Goal: Transaction & Acquisition: Purchase product/service

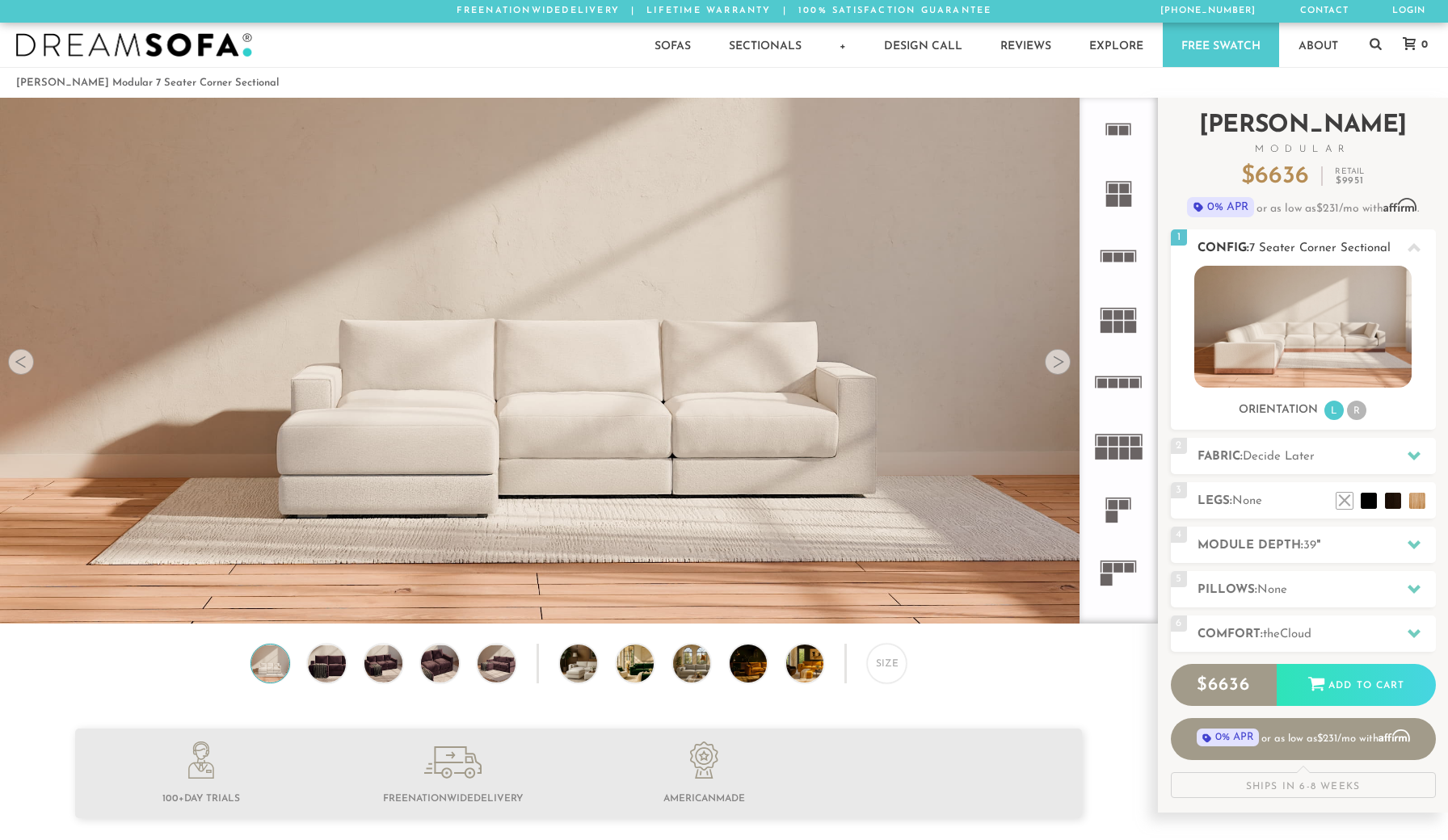
scroll to position [18614, 1448]
click at [1355, 451] on h2 "Fabric: Decide Later" at bounding box center [1316, 457] width 238 height 19
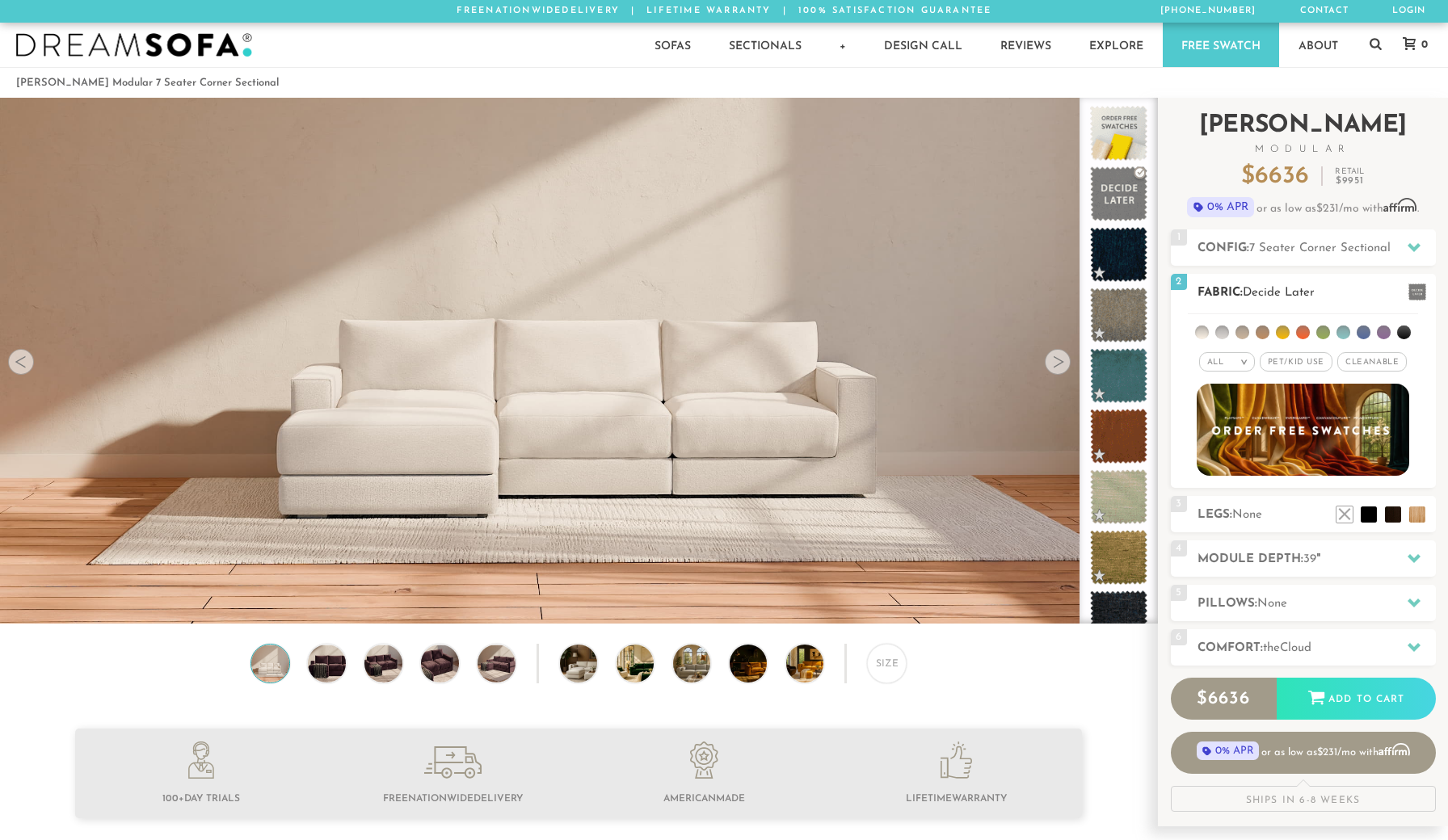
click at [1250, 362] on em ">" at bounding box center [1244, 362] width 12 height 8
click at [1238, 423] on li "Family" at bounding box center [1227, 428] width 56 height 23
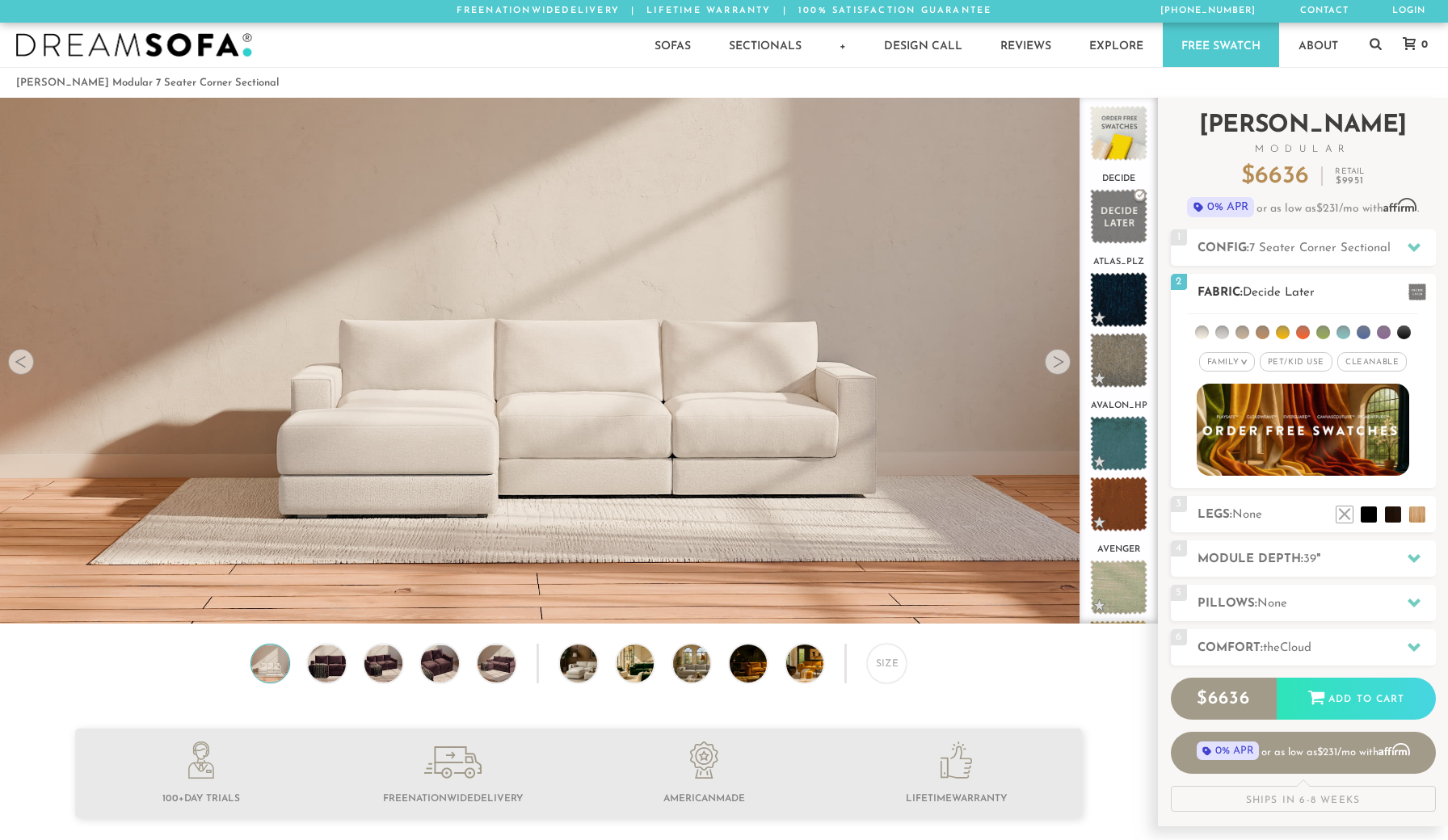
scroll to position [0, 0]
click at [1285, 361] on span "Pet/Kid Use x" at bounding box center [1295, 361] width 73 height 19
click at [1370, 361] on span "Cleanable x" at bounding box center [1377, 361] width 70 height 19
click at [1357, 332] on li at bounding box center [1363, 332] width 14 height 14
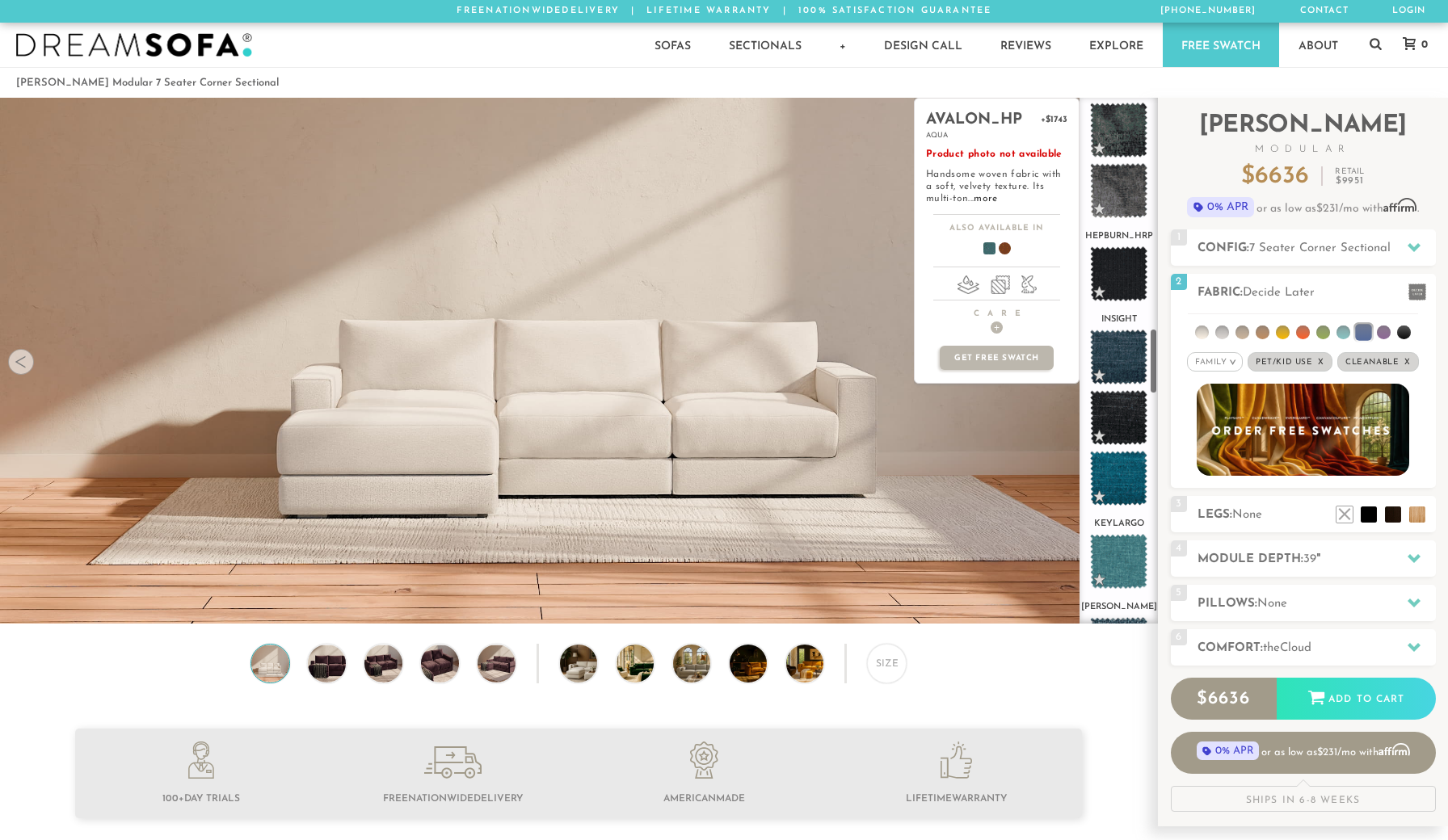
scroll to position [1804, 0]
click at [1121, 276] on span at bounding box center [1119, 275] width 72 height 69
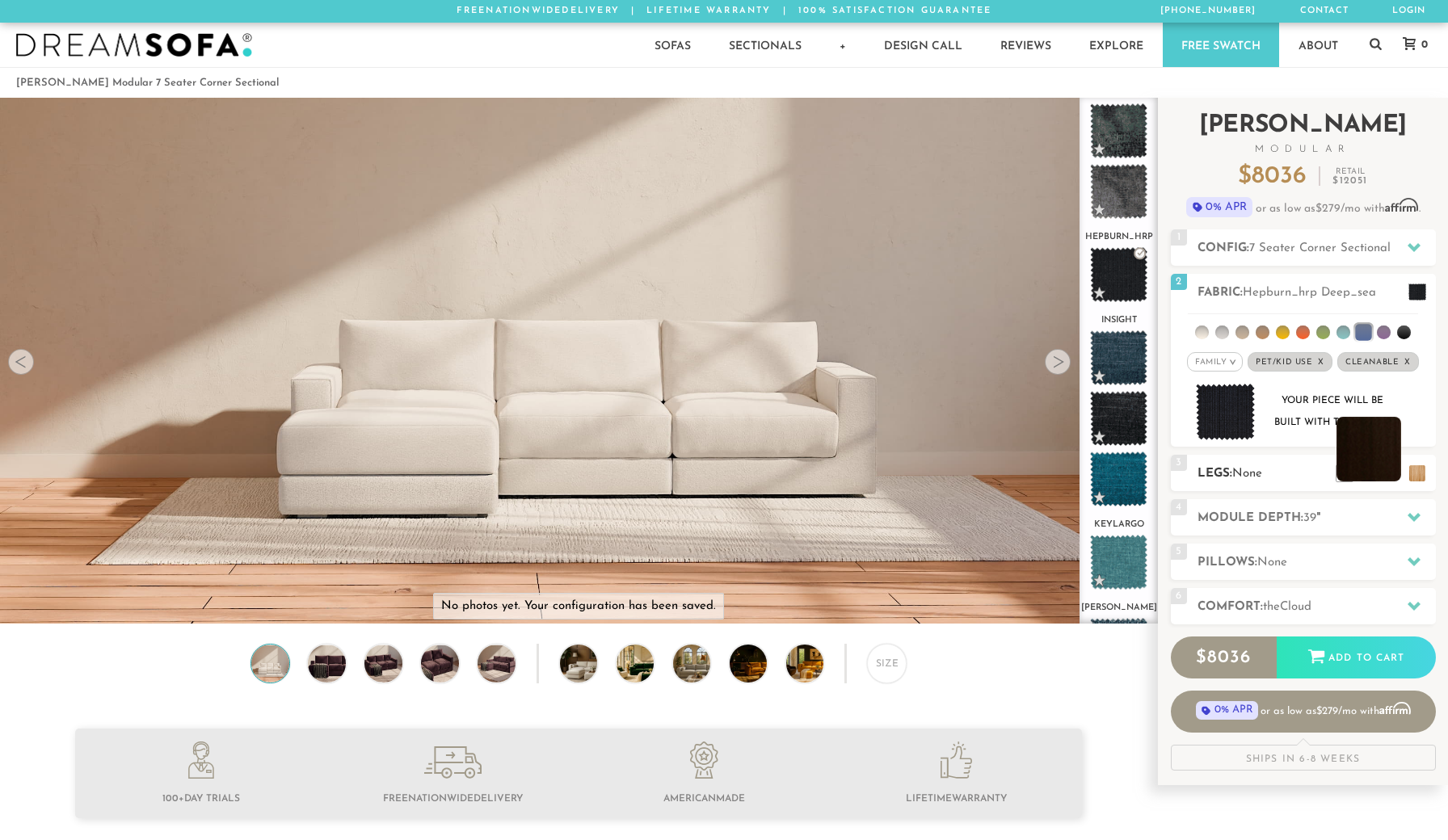
click at [1390, 478] on li at bounding box center [1368, 449] width 65 height 65
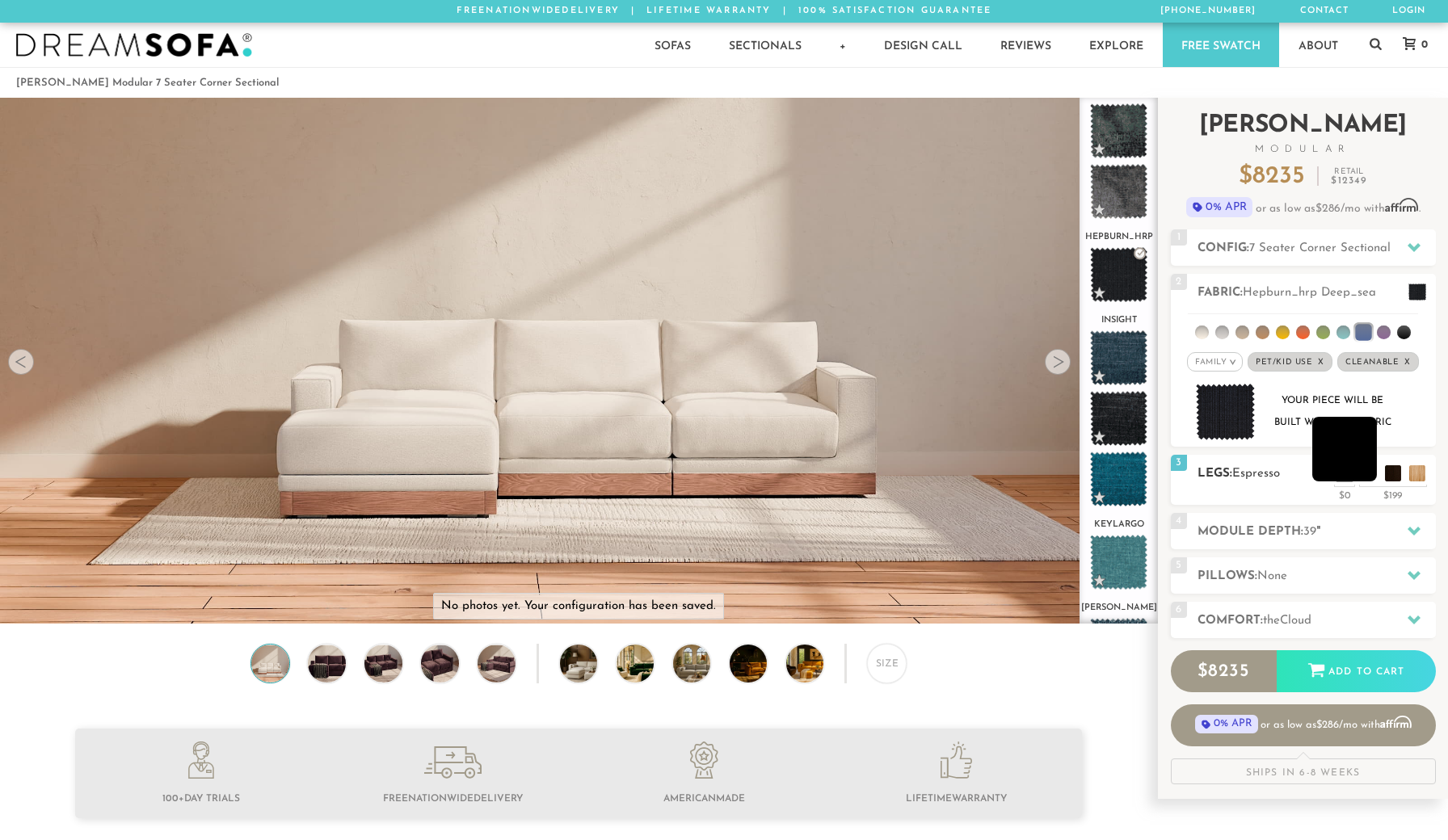
click at [1362, 481] on li at bounding box center [1344, 449] width 65 height 65
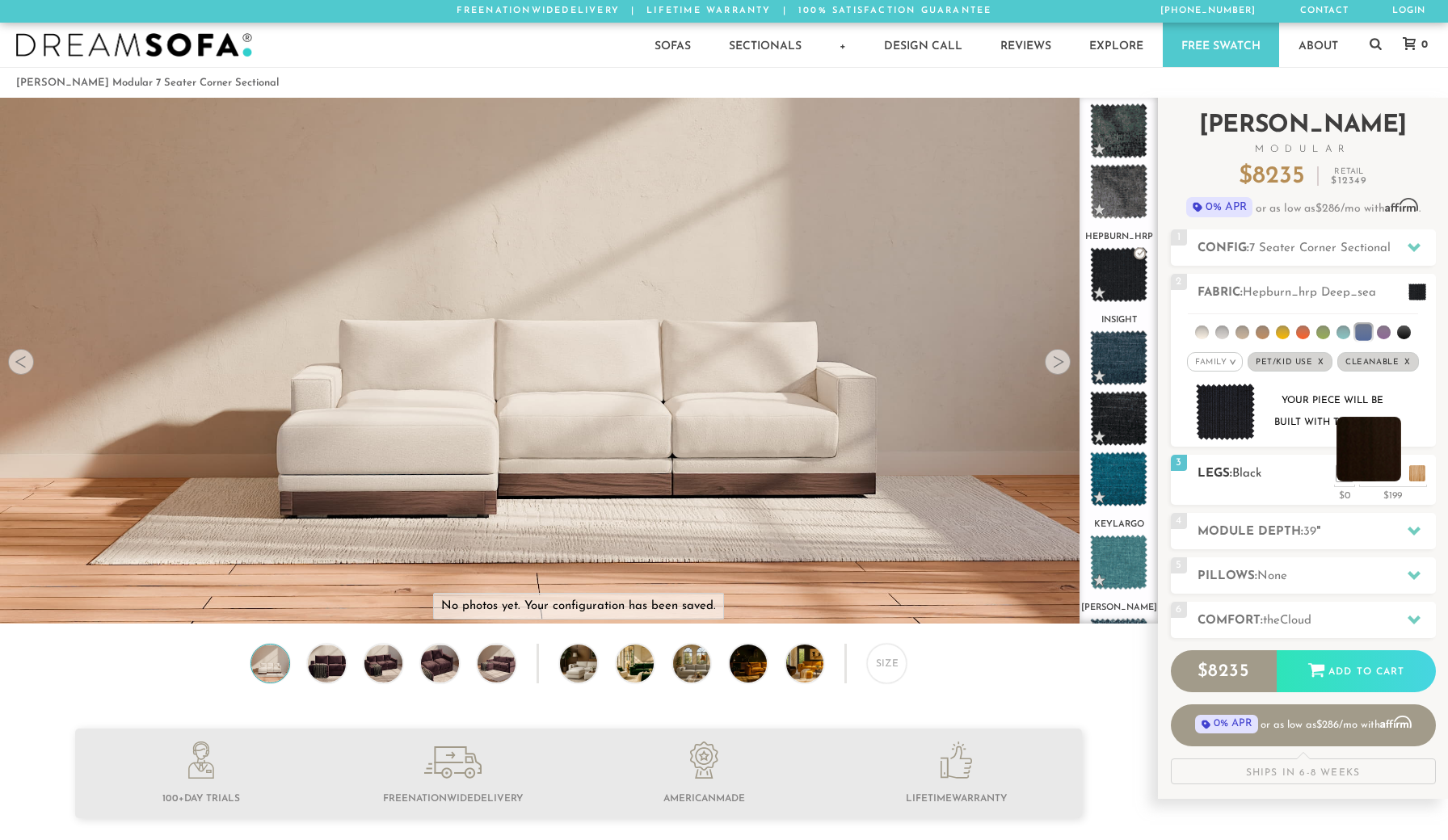
click at [1389, 480] on li at bounding box center [1368, 449] width 65 height 65
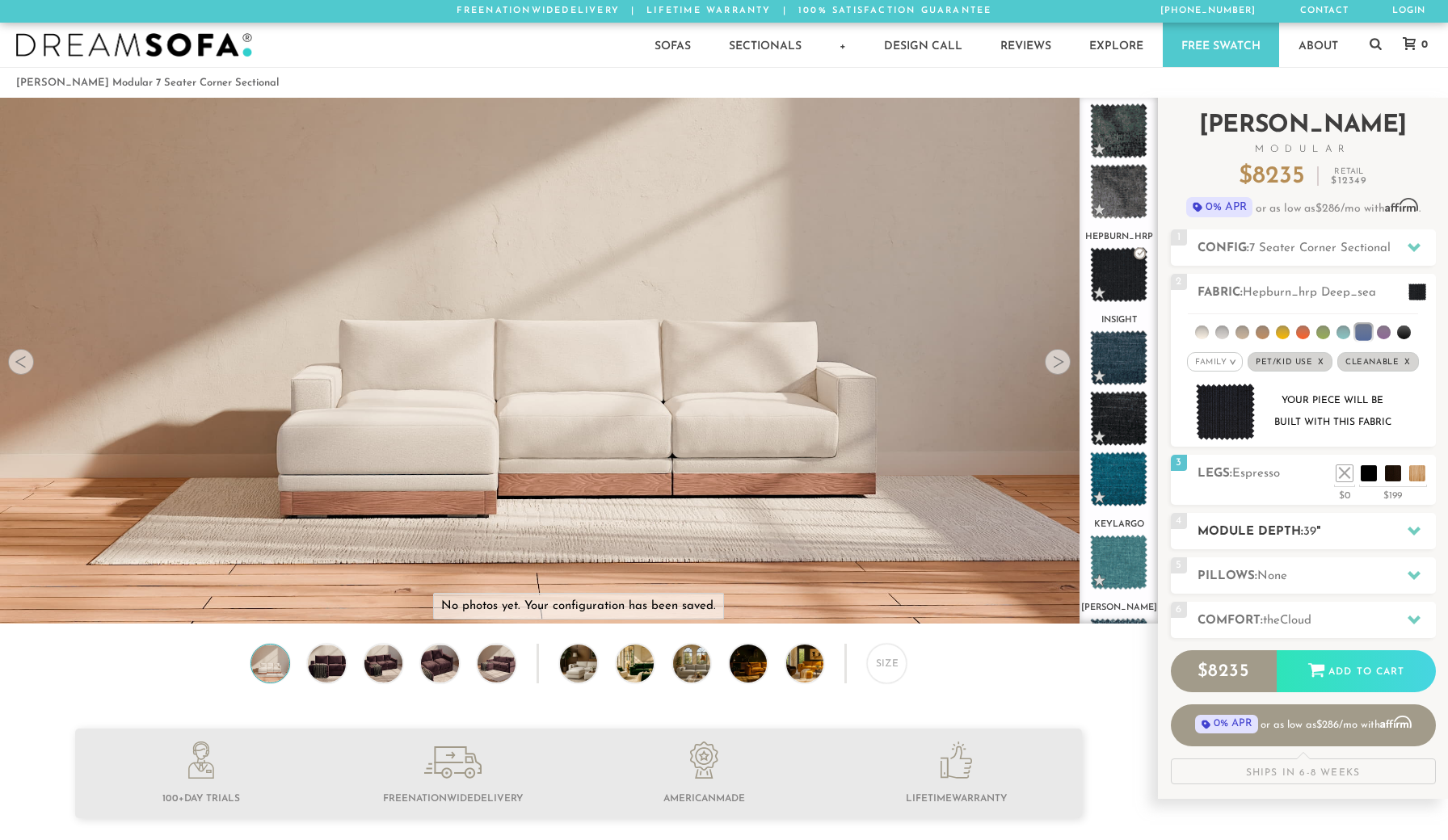
click at [1357, 538] on h2 "Module Depth: 39 "" at bounding box center [1316, 531] width 238 height 19
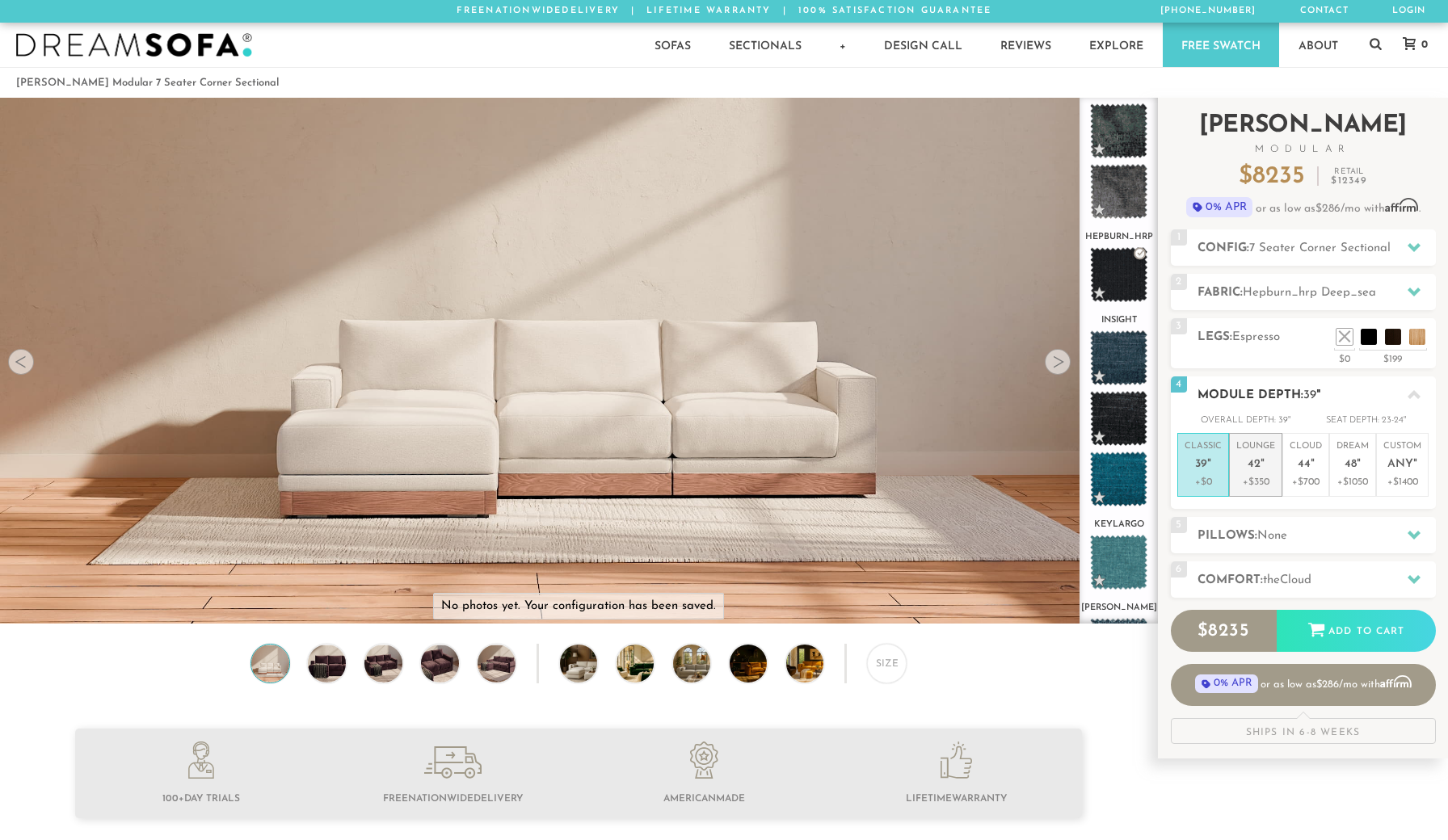
click at [1260, 460] on em """ at bounding box center [1262, 465] width 4 height 14
click at [1327, 577] on h2 "Comfort: the Cloud" at bounding box center [1316, 580] width 238 height 19
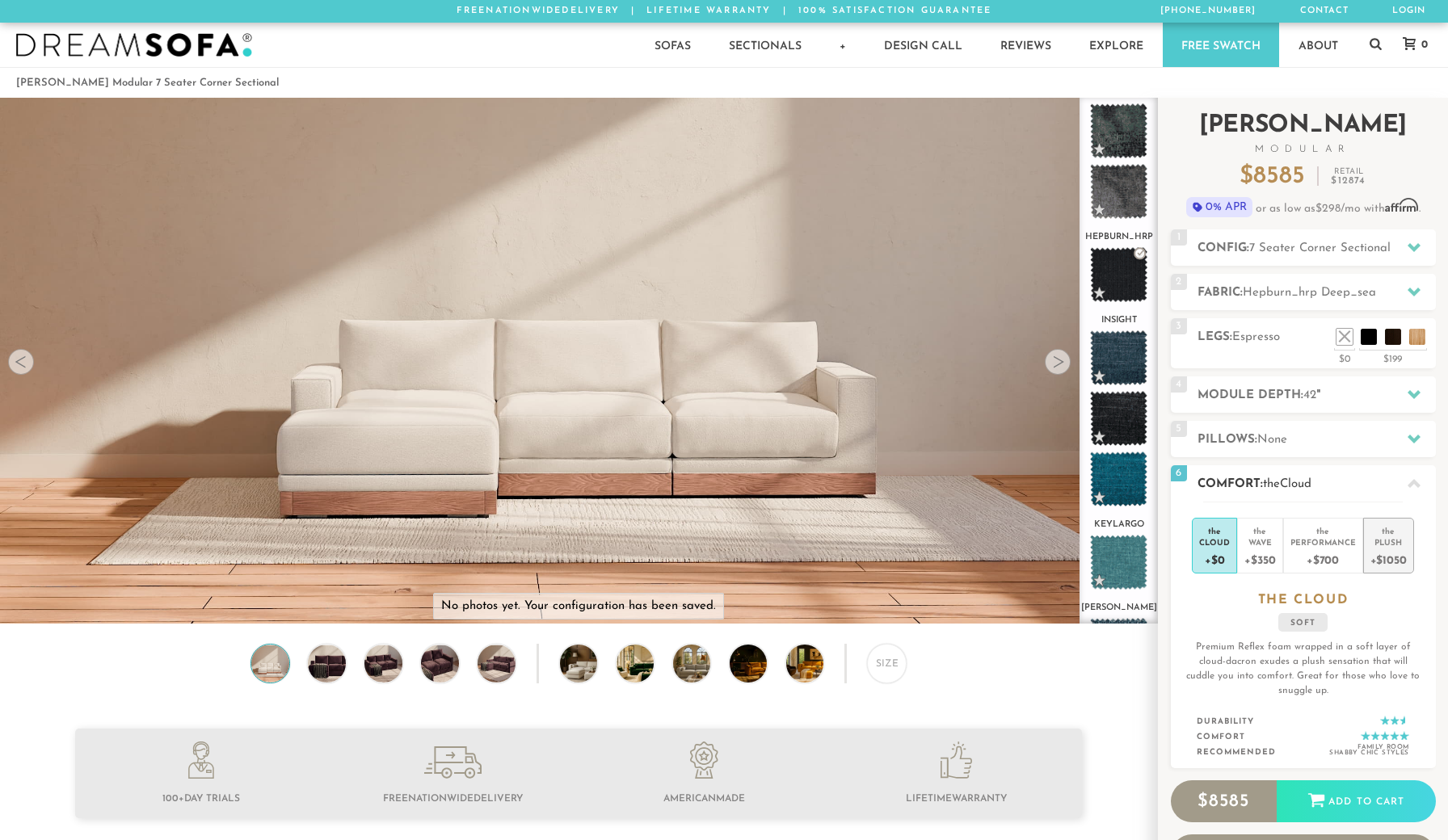
click at [1387, 558] on div "+$1050" at bounding box center [1388, 559] width 37 height 24
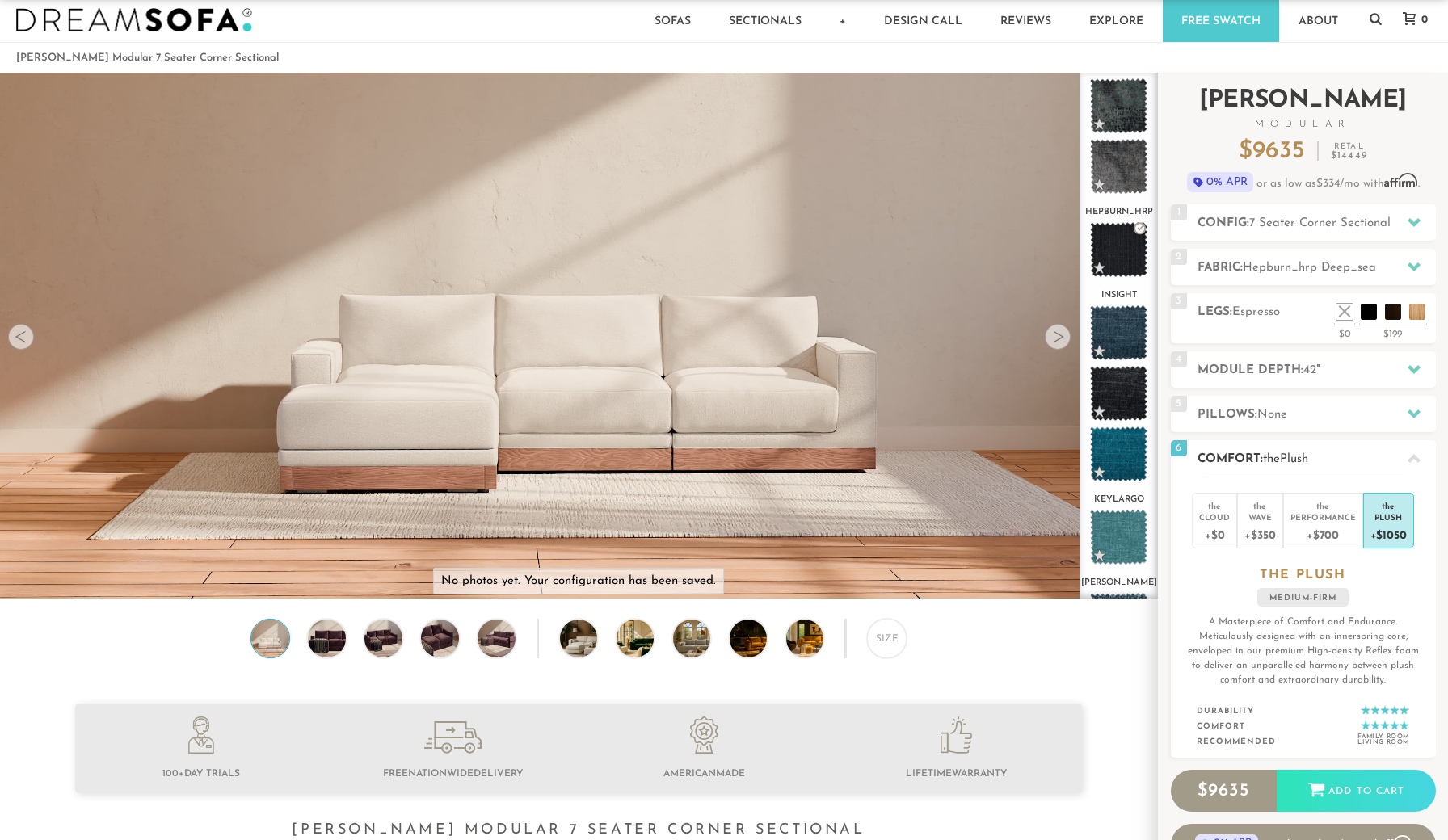
scroll to position [24, 0]
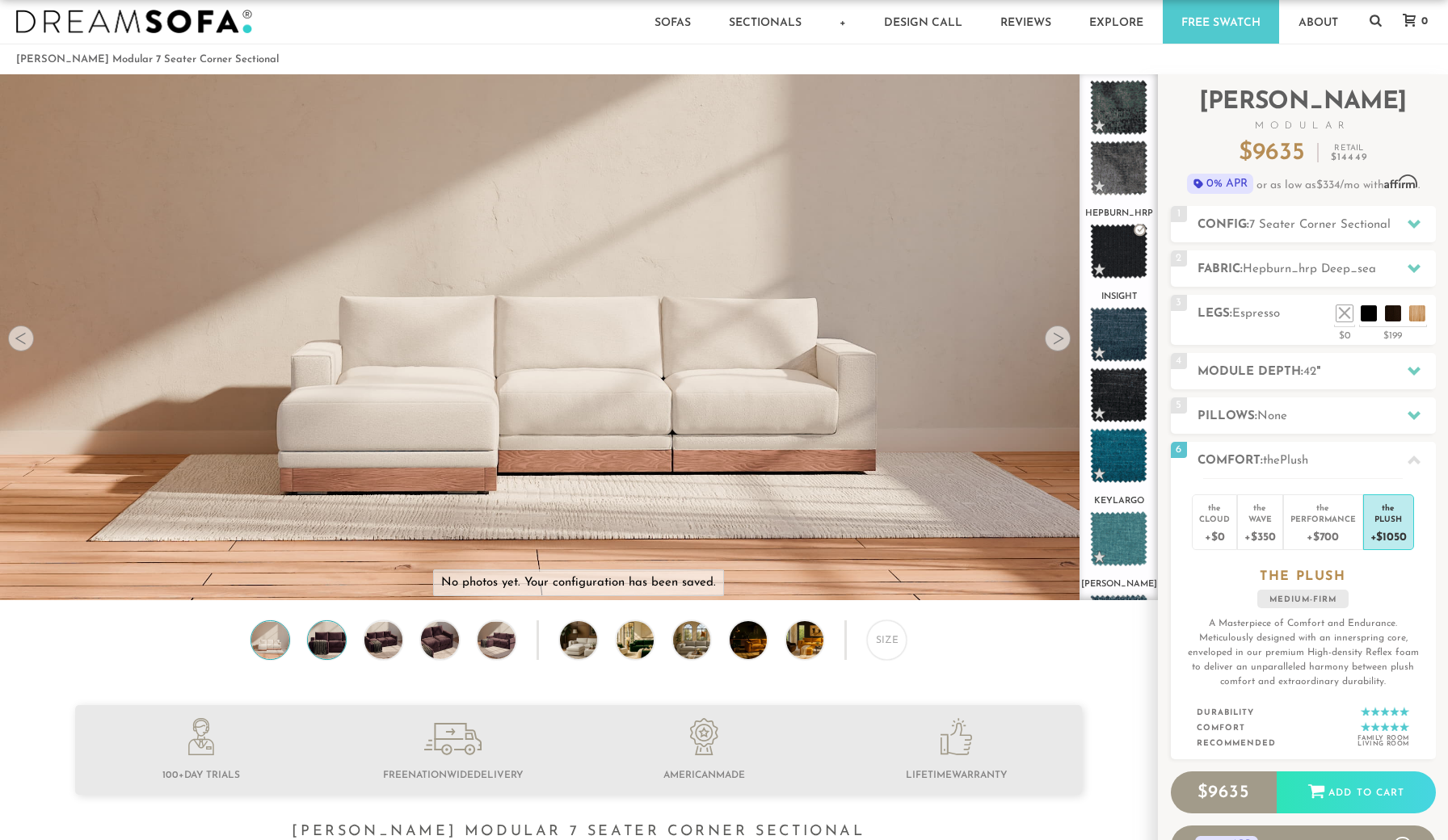
click at [330, 632] on img at bounding box center [325, 640] width 45 height 38
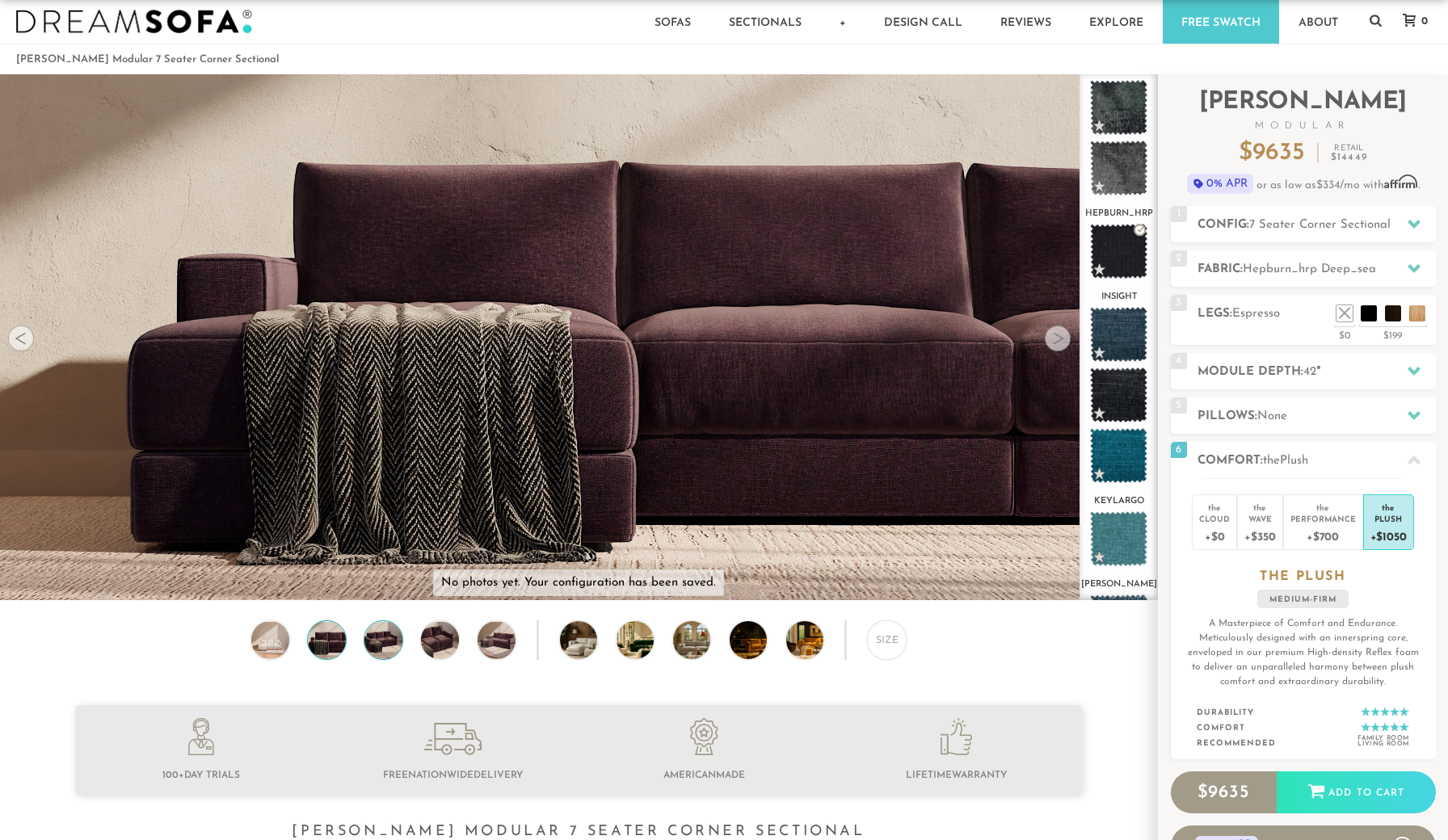
click at [375, 636] on img at bounding box center [382, 640] width 45 height 38
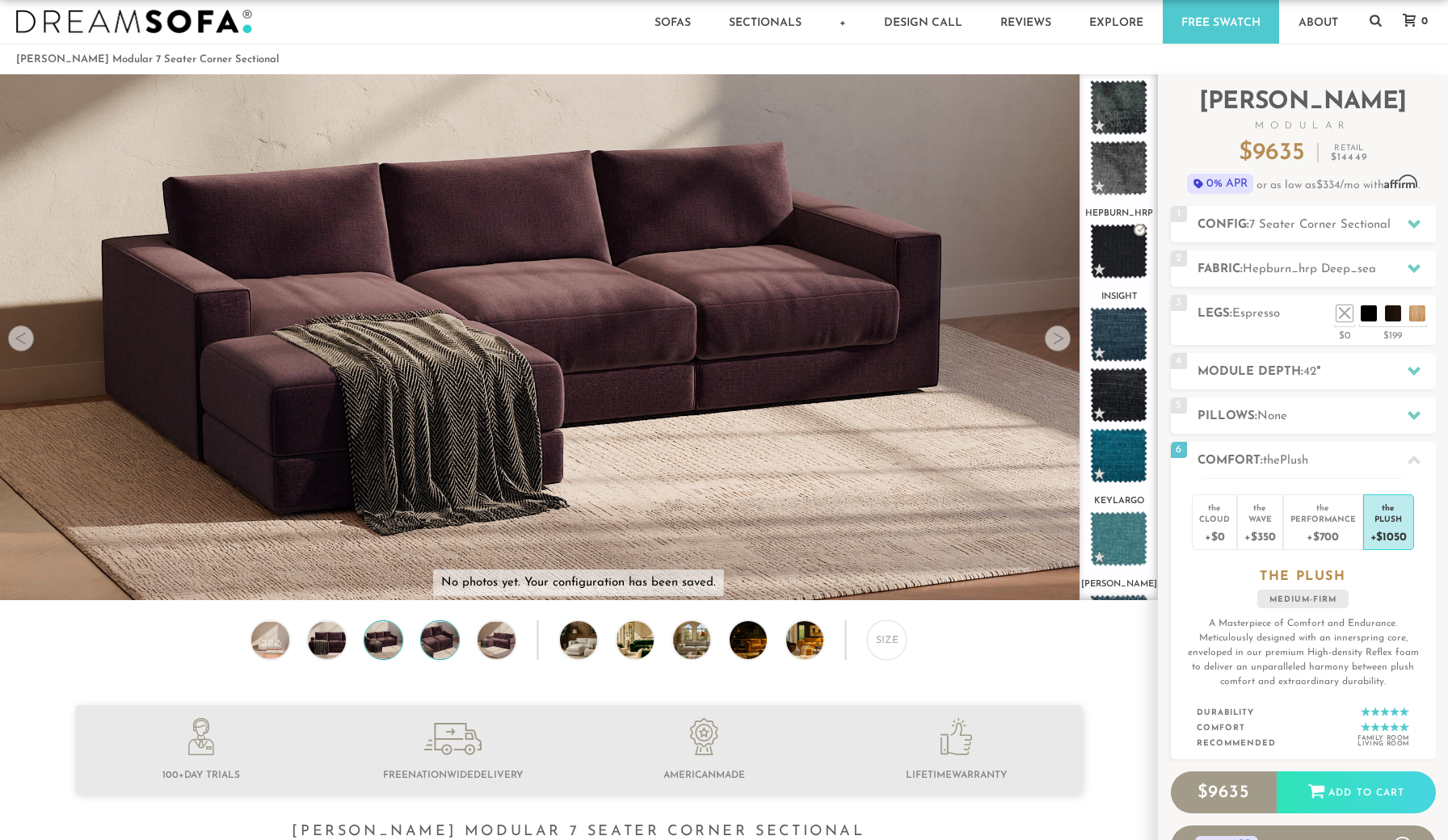
click at [438, 645] on img at bounding box center [439, 640] width 45 height 38
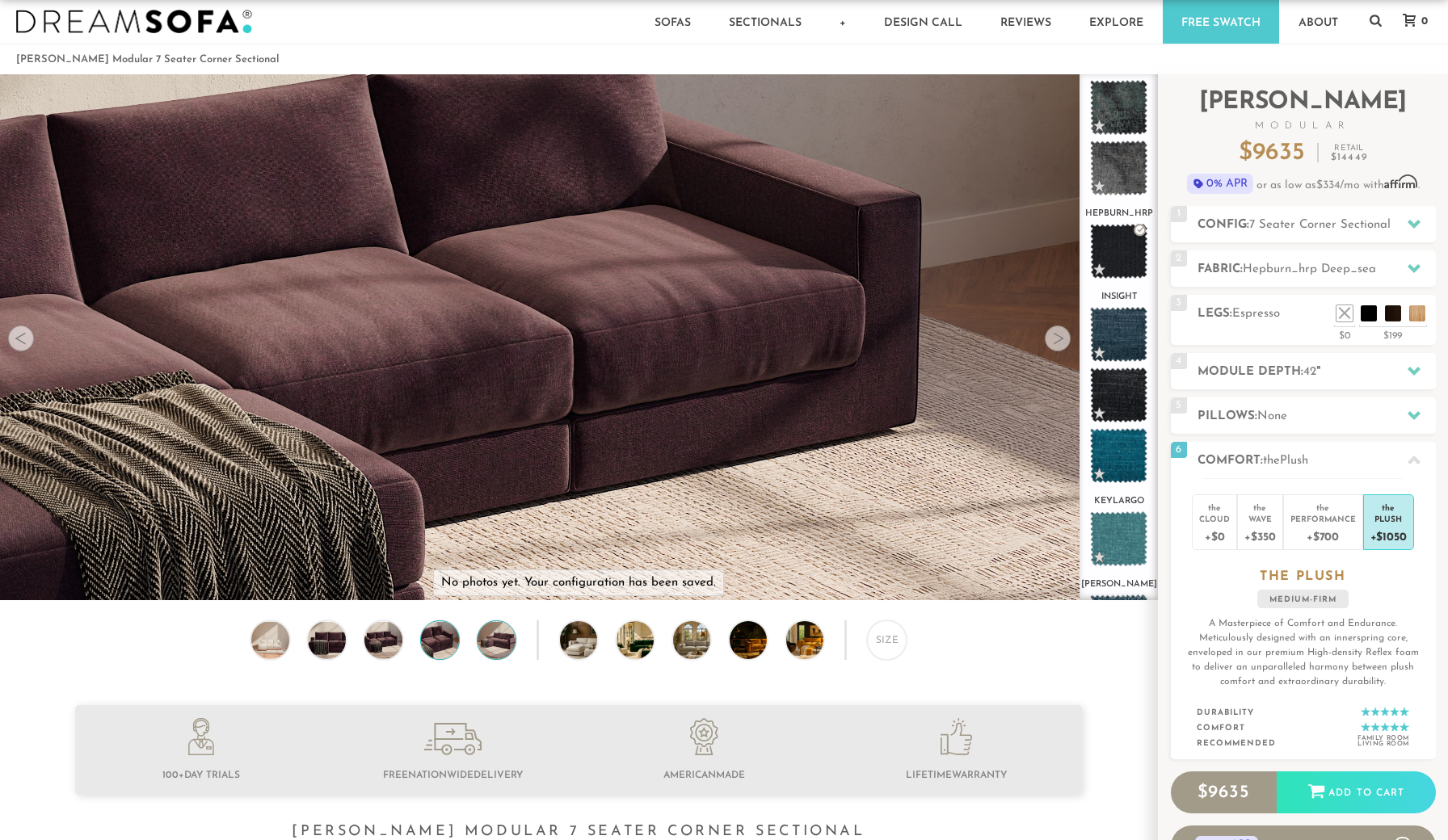
click at [488, 645] on img at bounding box center [496, 640] width 45 height 38
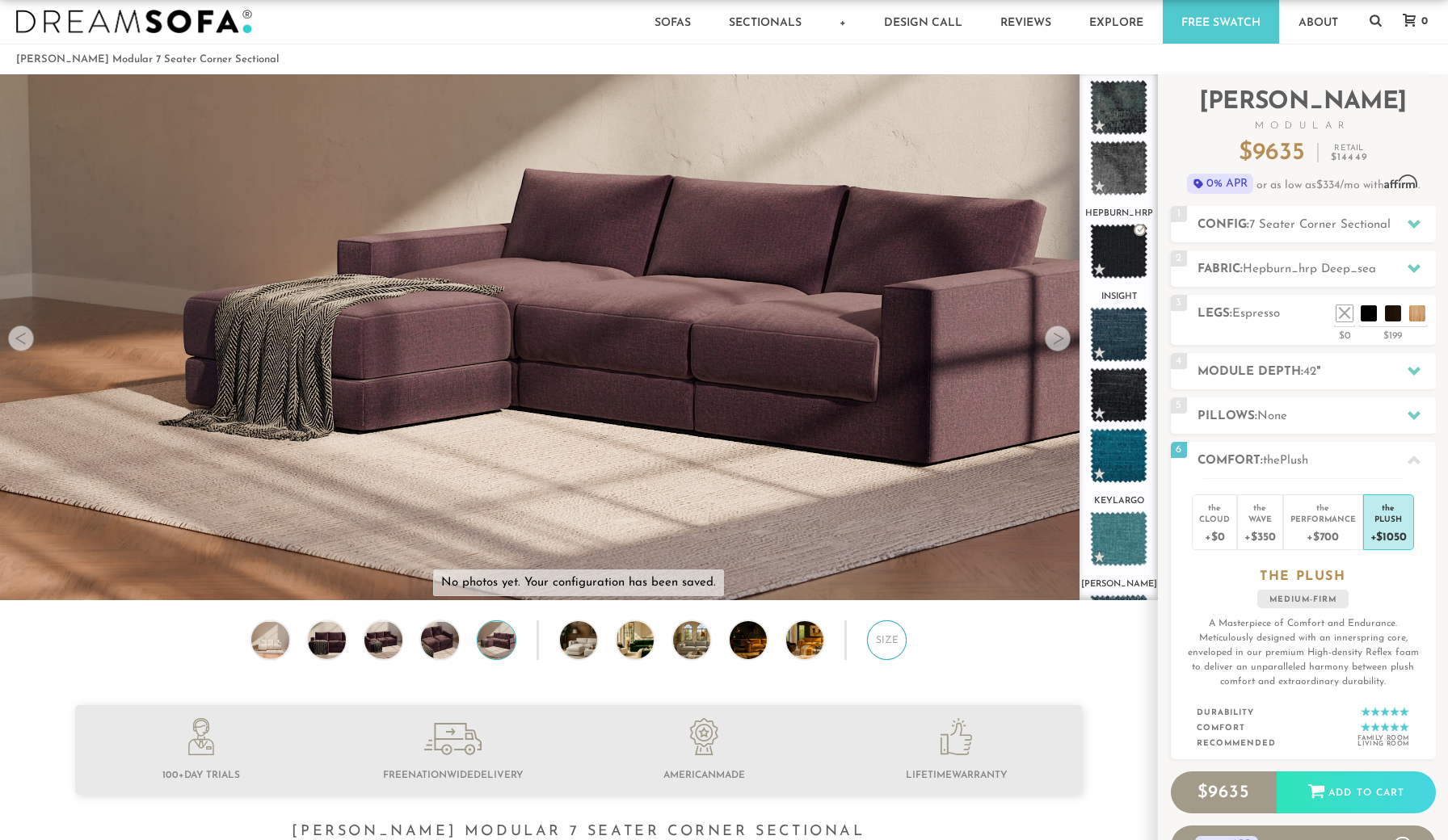
click at [888, 647] on div "Size" at bounding box center [887, 640] width 40 height 40
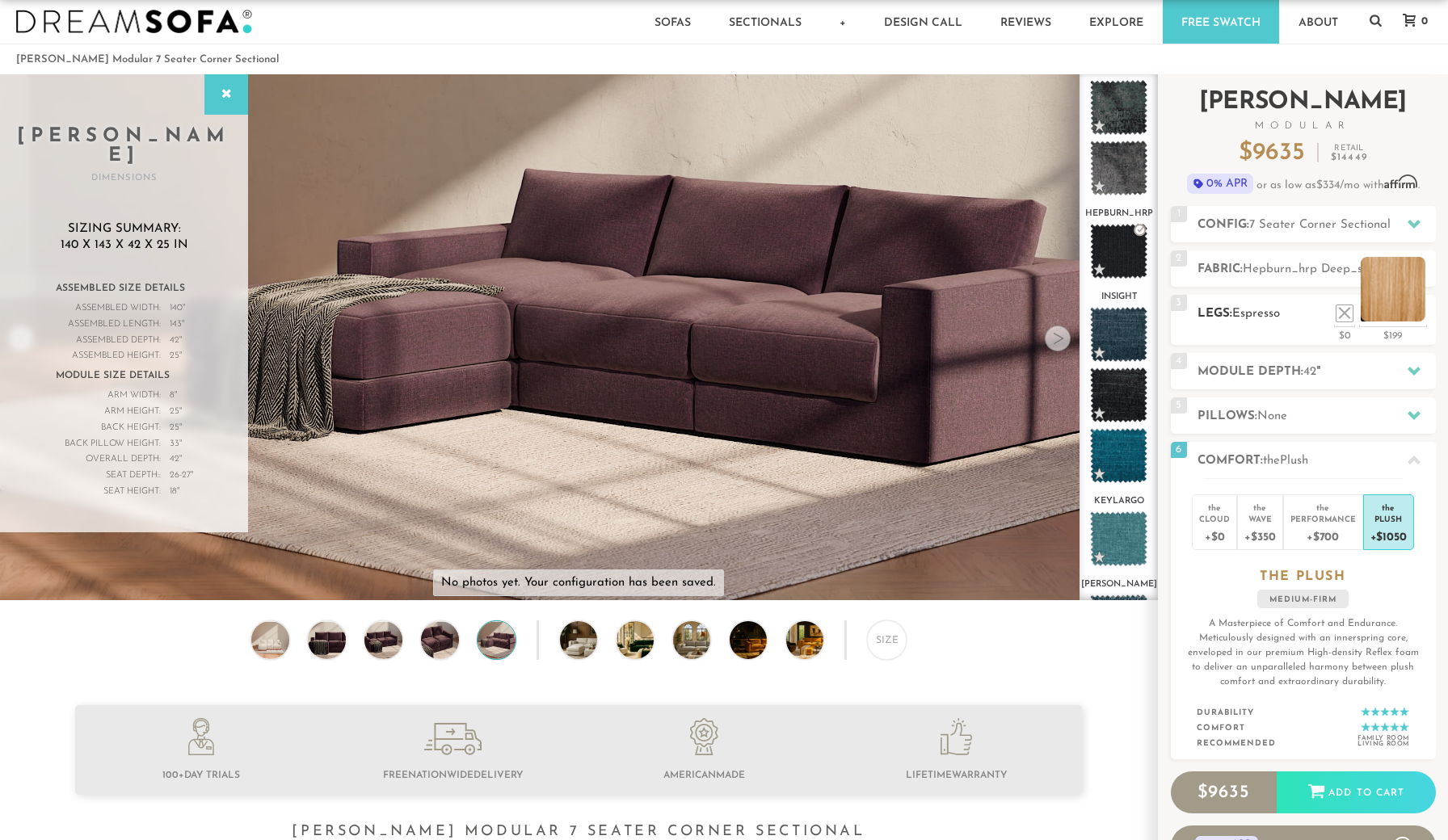
click at [1418, 316] on li at bounding box center [1392, 289] width 65 height 65
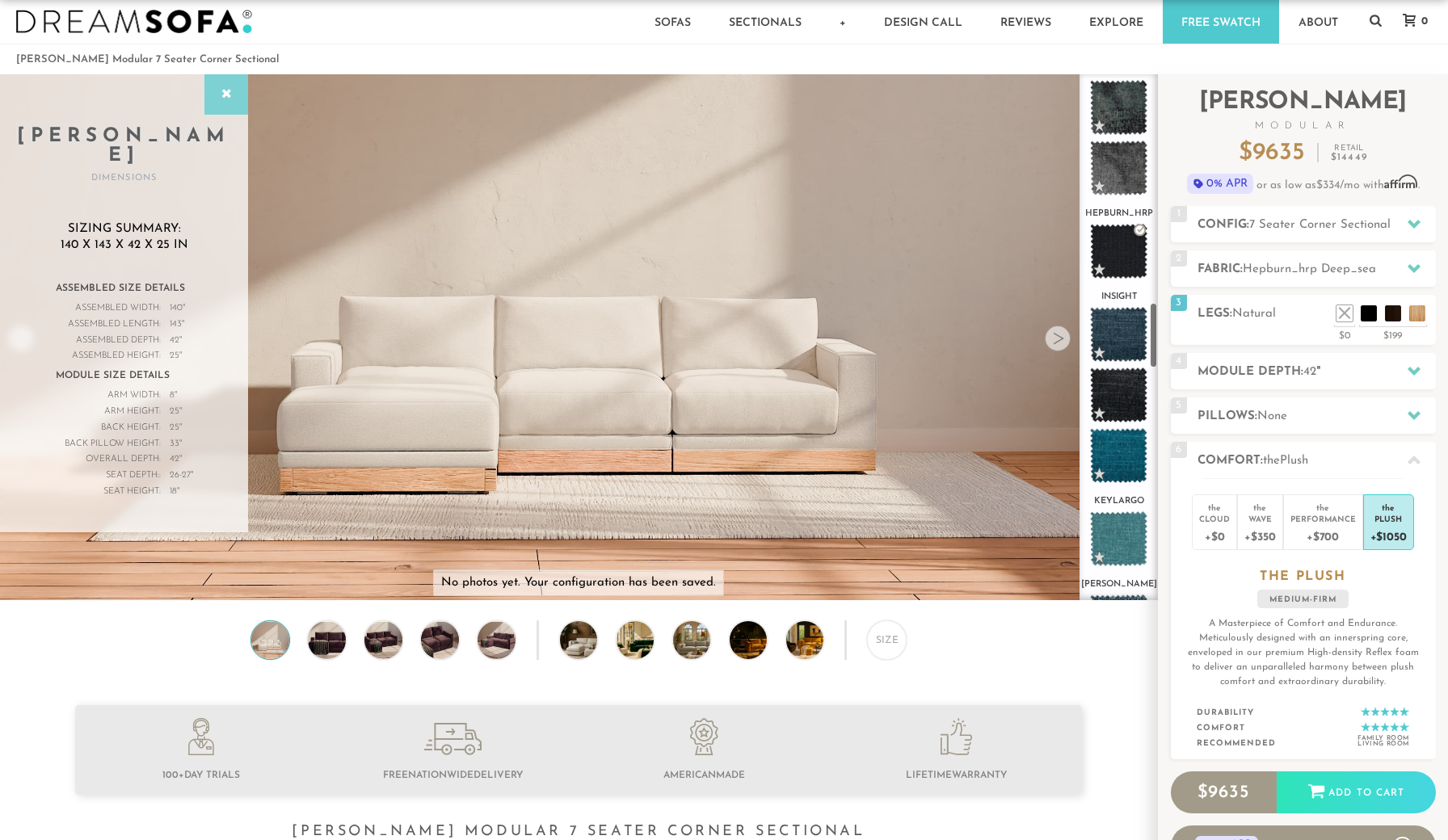
click at [224, 88] on icon at bounding box center [226, 94] width 18 height 13
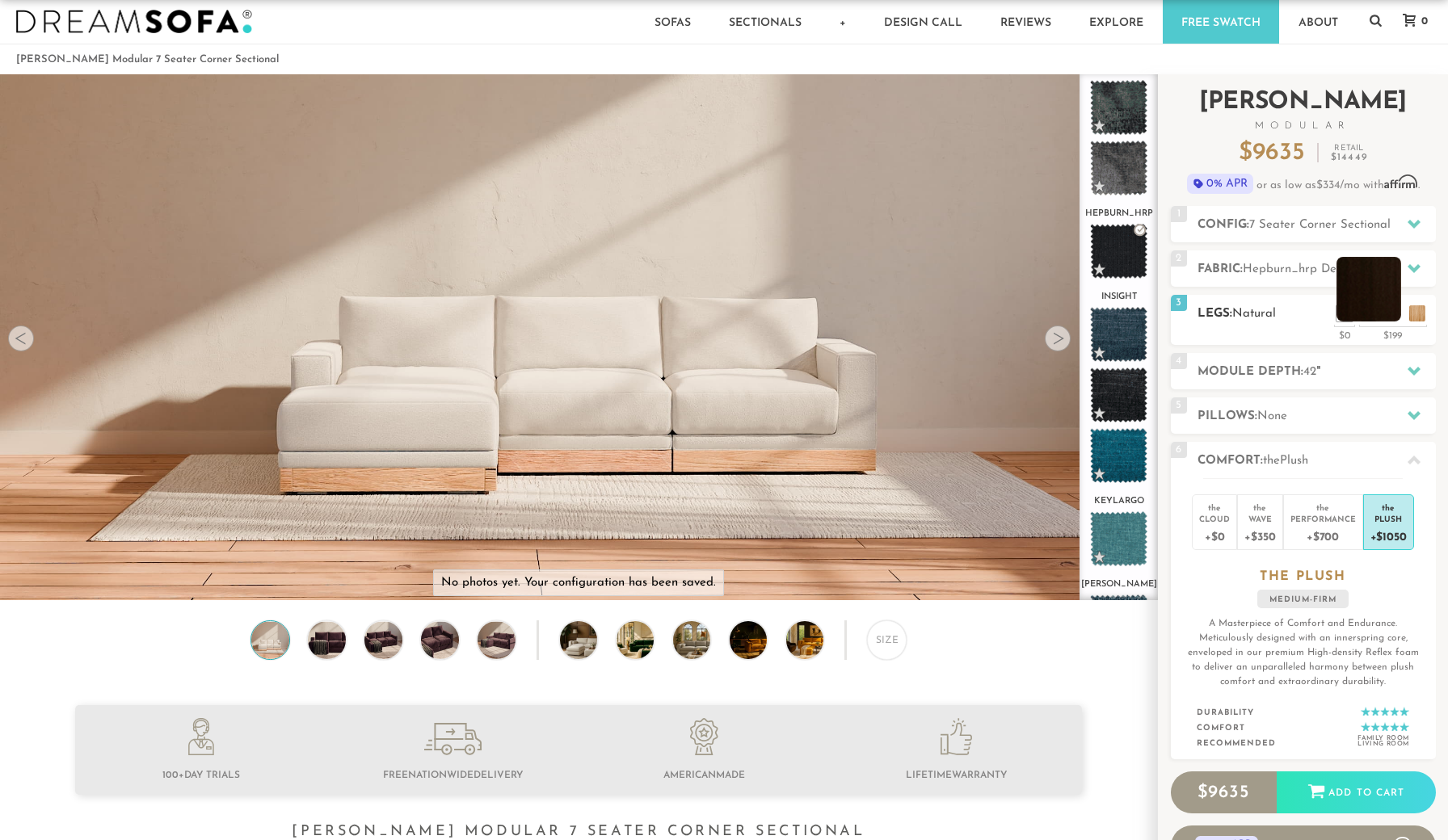
click at [1393, 315] on li at bounding box center [1368, 289] width 65 height 65
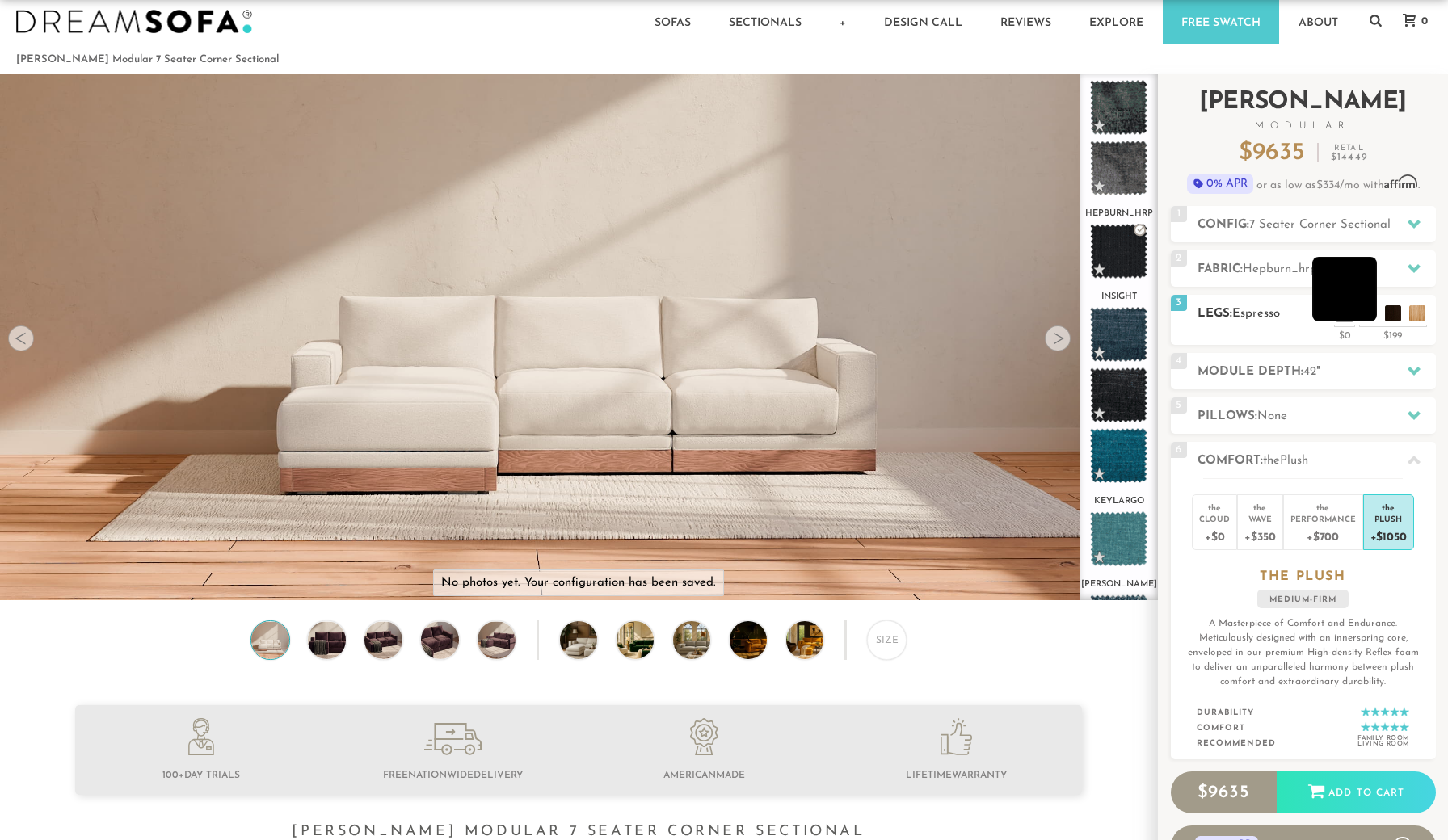
click at [1370, 315] on li at bounding box center [1344, 289] width 65 height 65
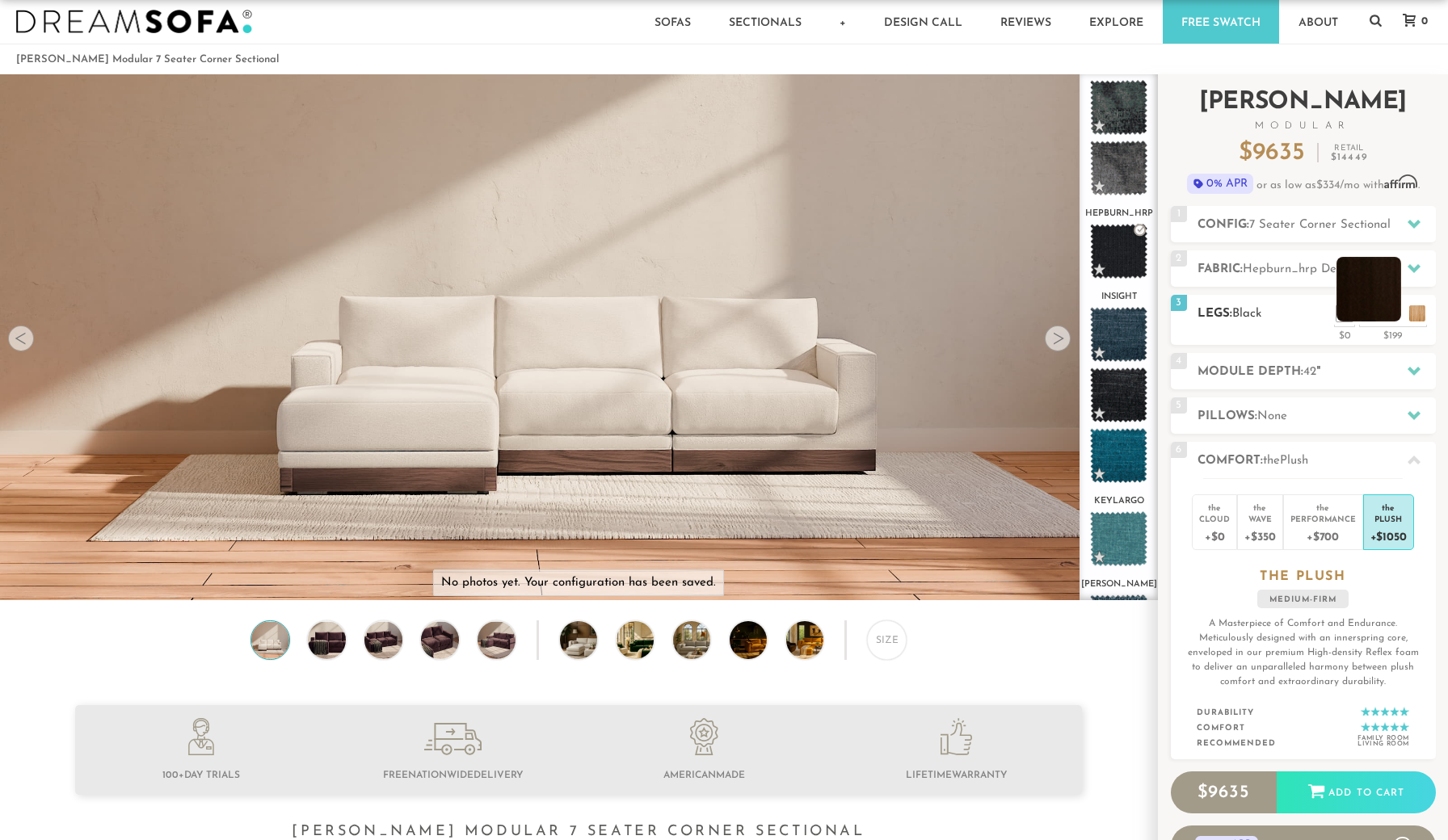
click at [1396, 318] on li at bounding box center [1368, 289] width 65 height 65
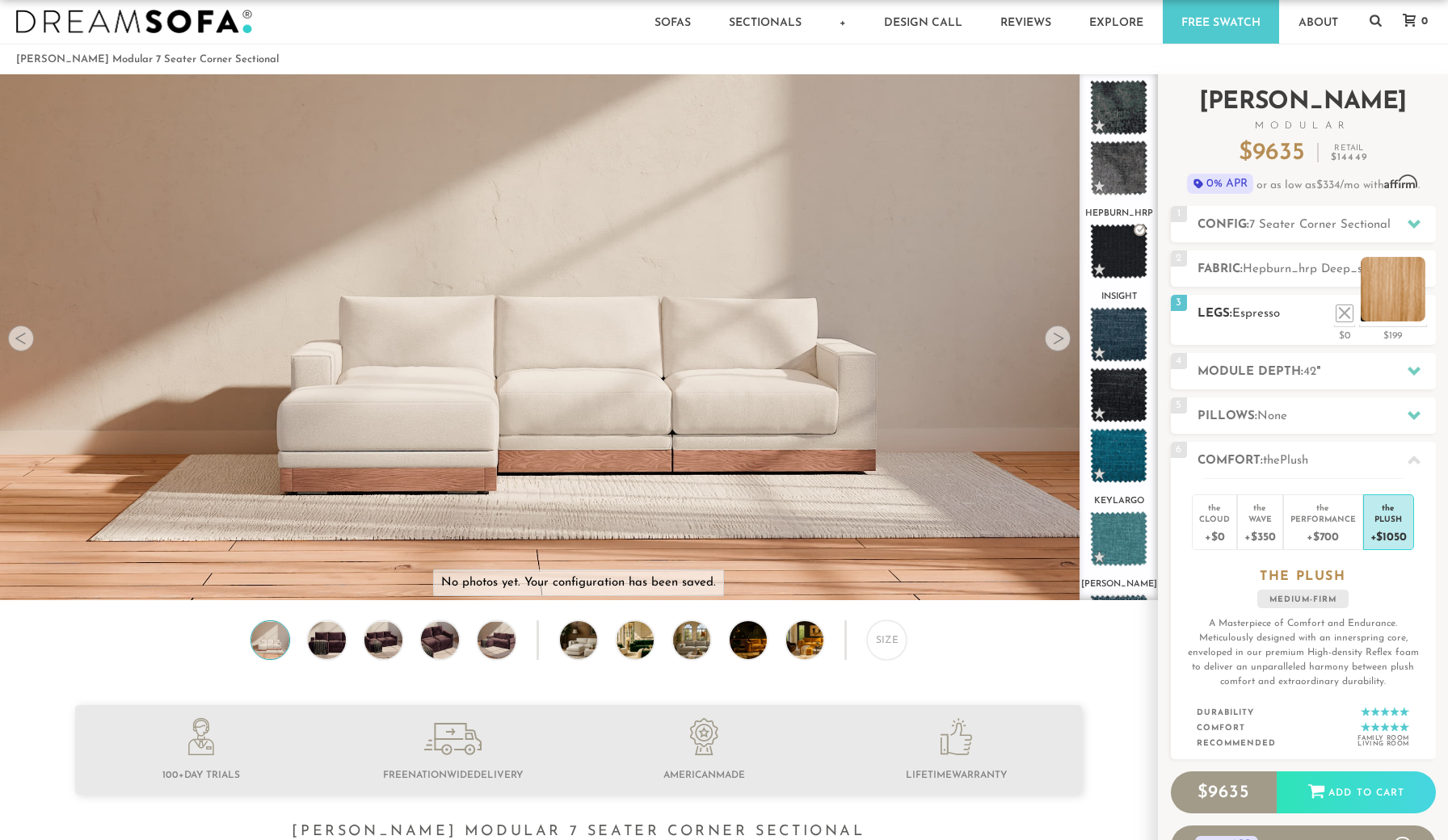
click at [1418, 316] on li at bounding box center [1392, 289] width 65 height 65
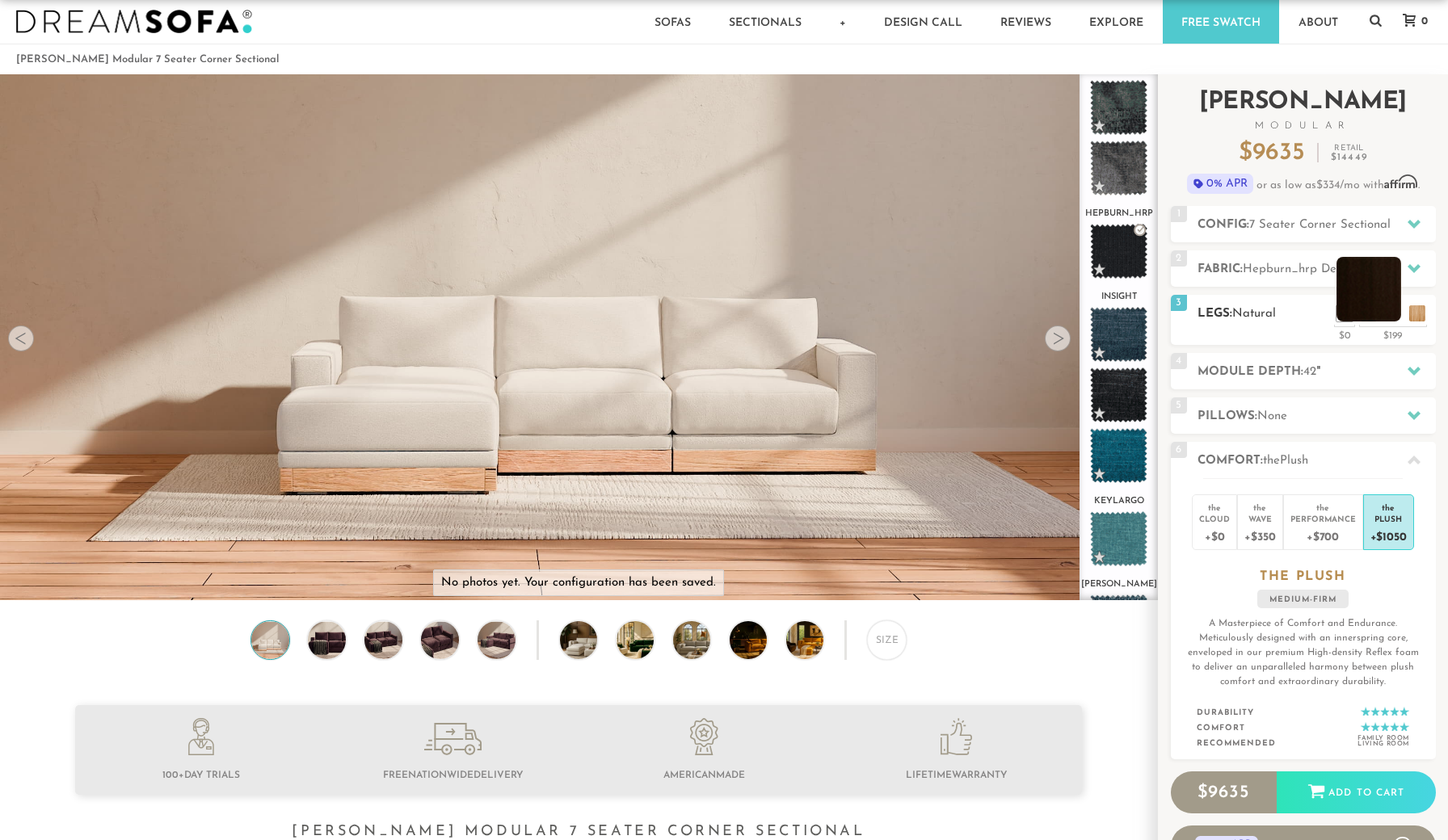
click at [1395, 314] on li at bounding box center [1368, 289] width 65 height 65
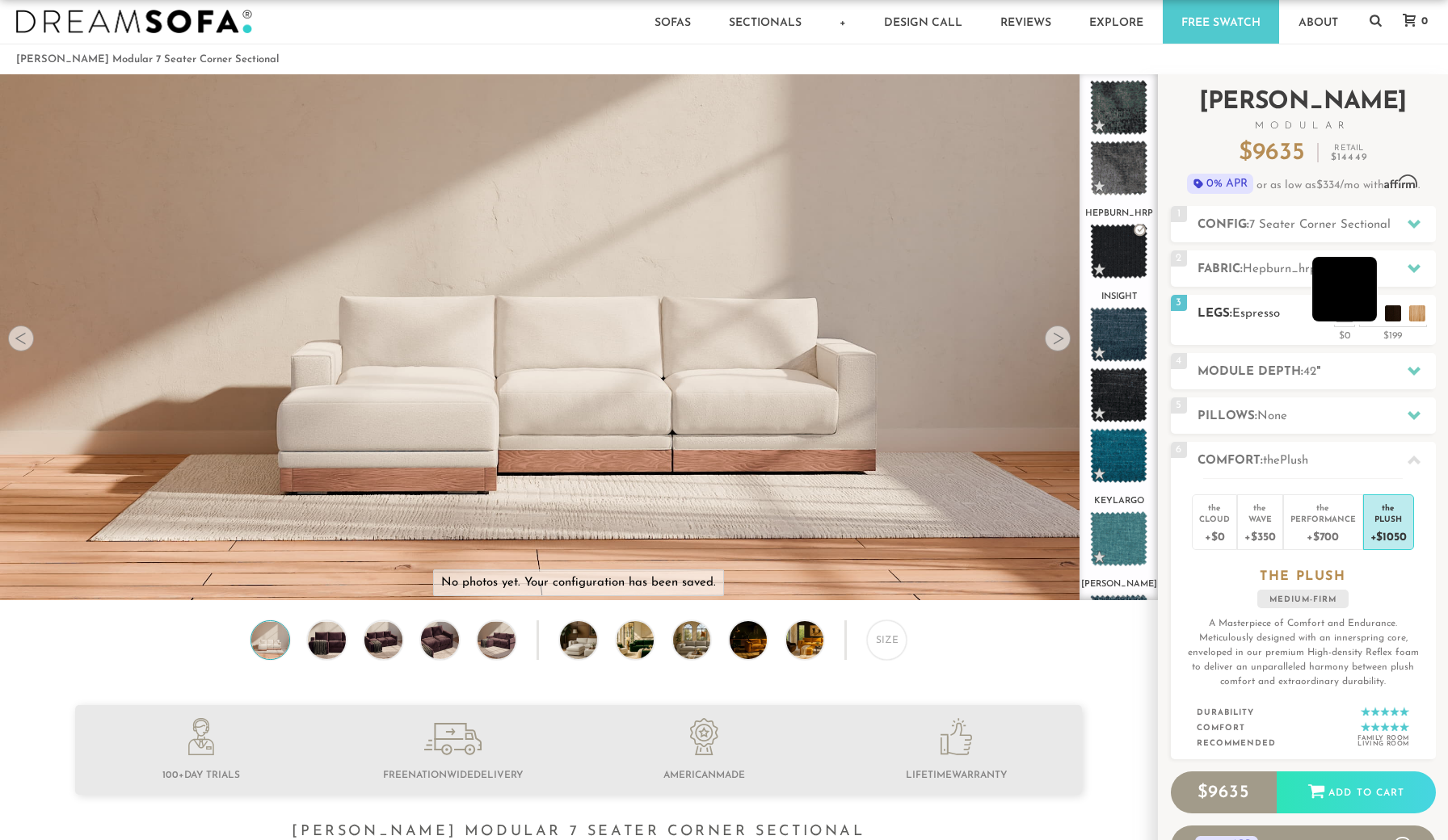
click at [1365, 315] on li at bounding box center [1344, 289] width 65 height 65
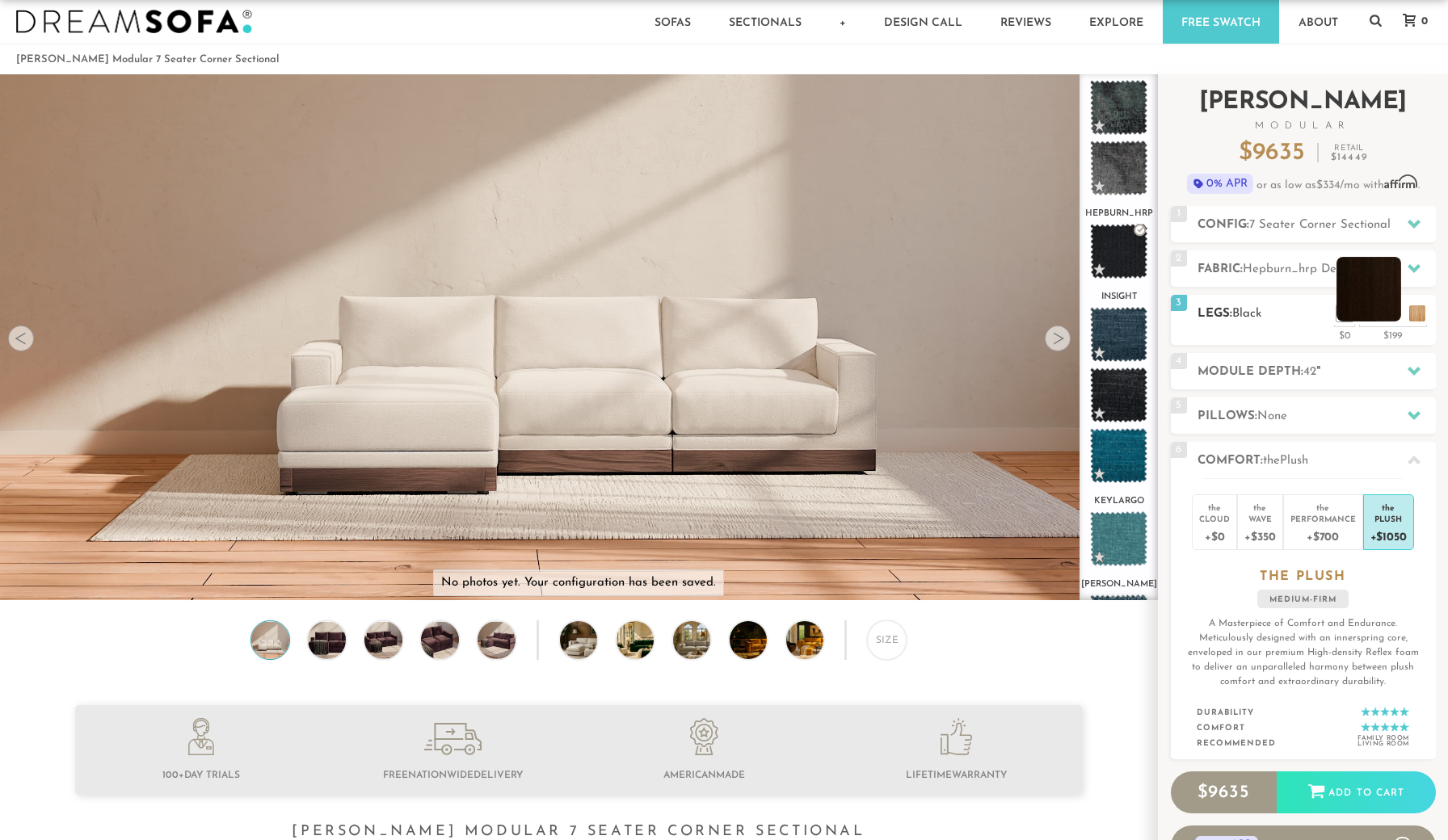
click at [1390, 315] on li at bounding box center [1368, 289] width 65 height 65
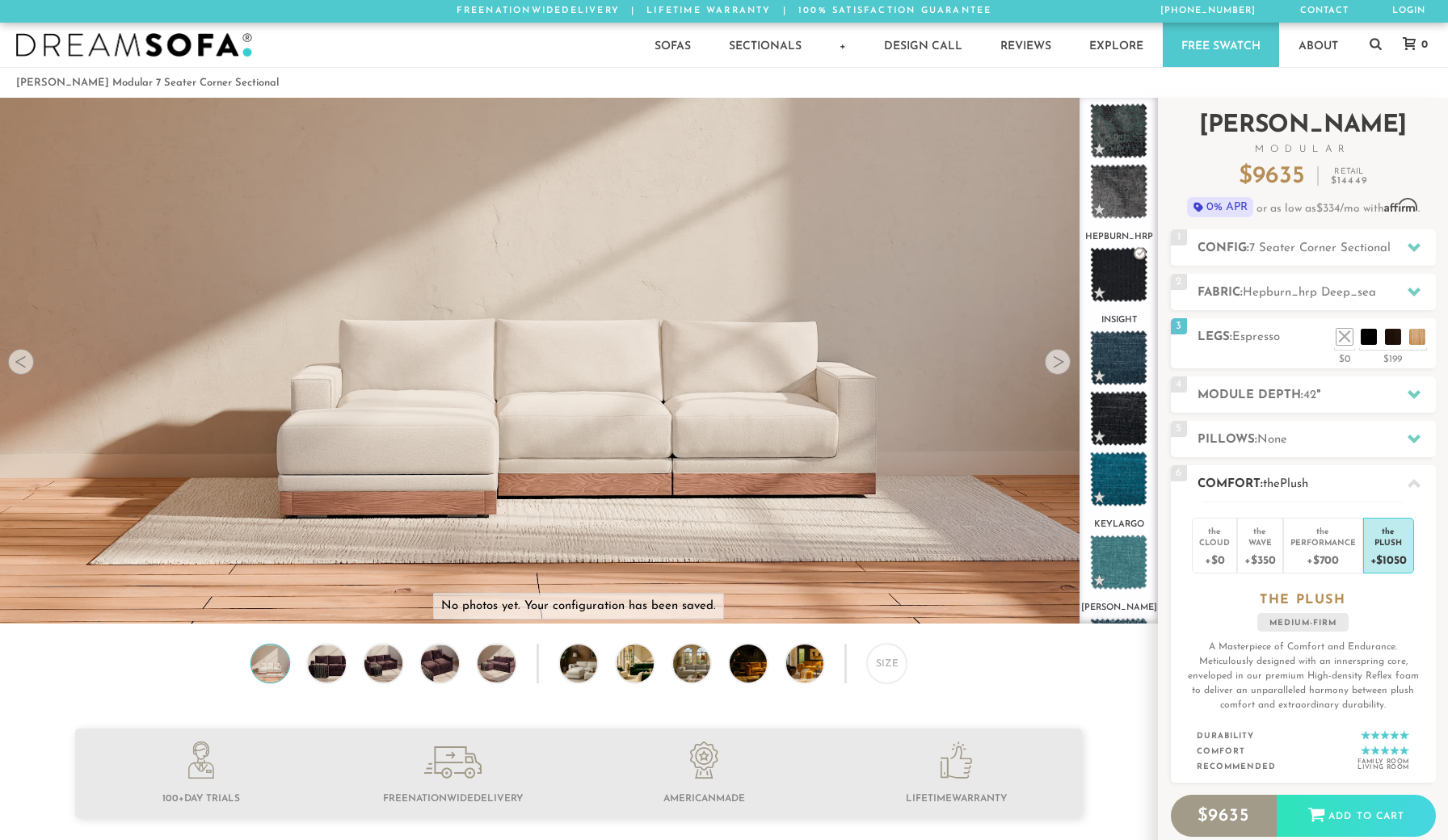
scroll to position [12, 0]
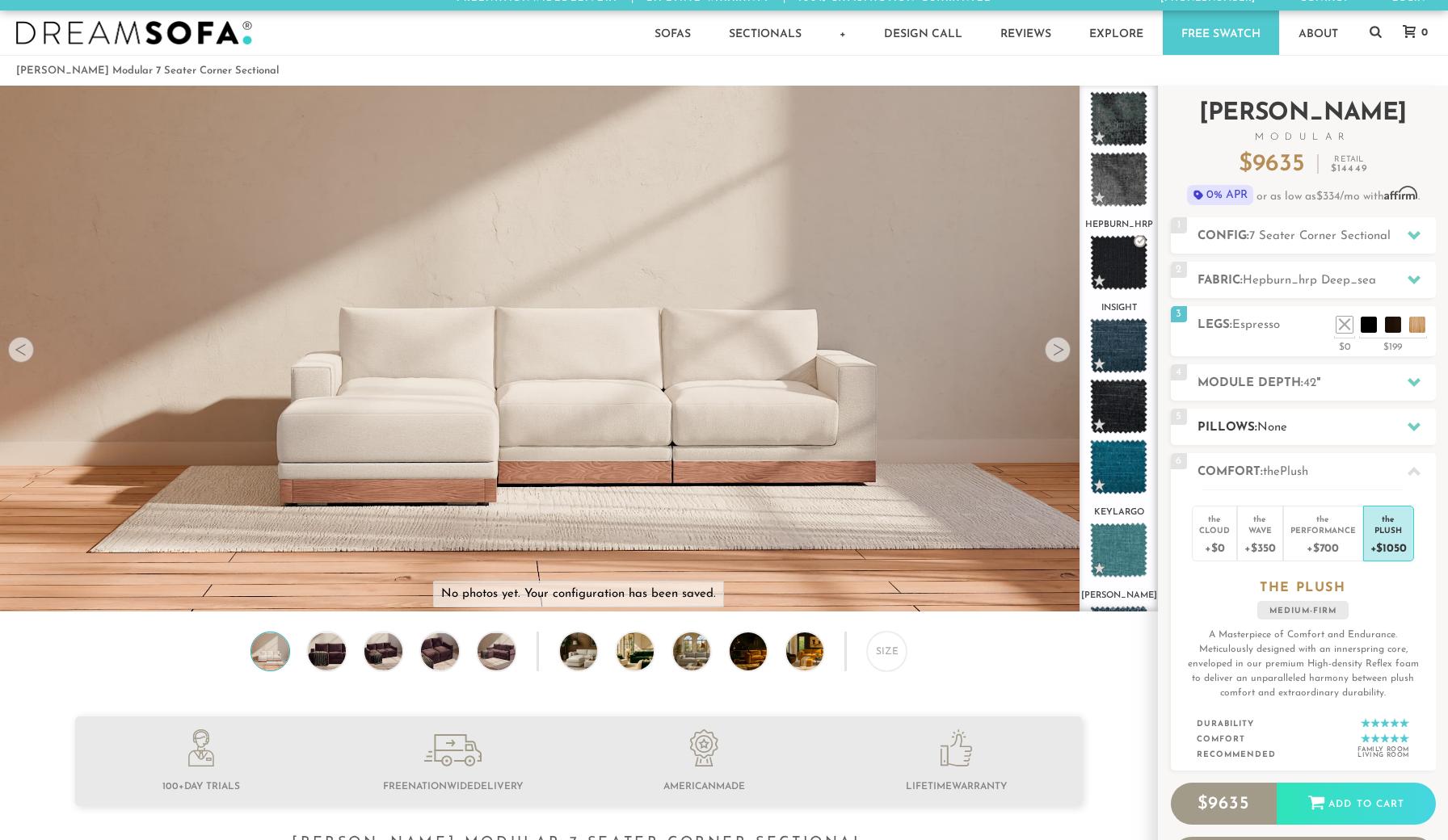
click at [1331, 422] on h2 "Pillows: None" at bounding box center [1316, 427] width 238 height 19
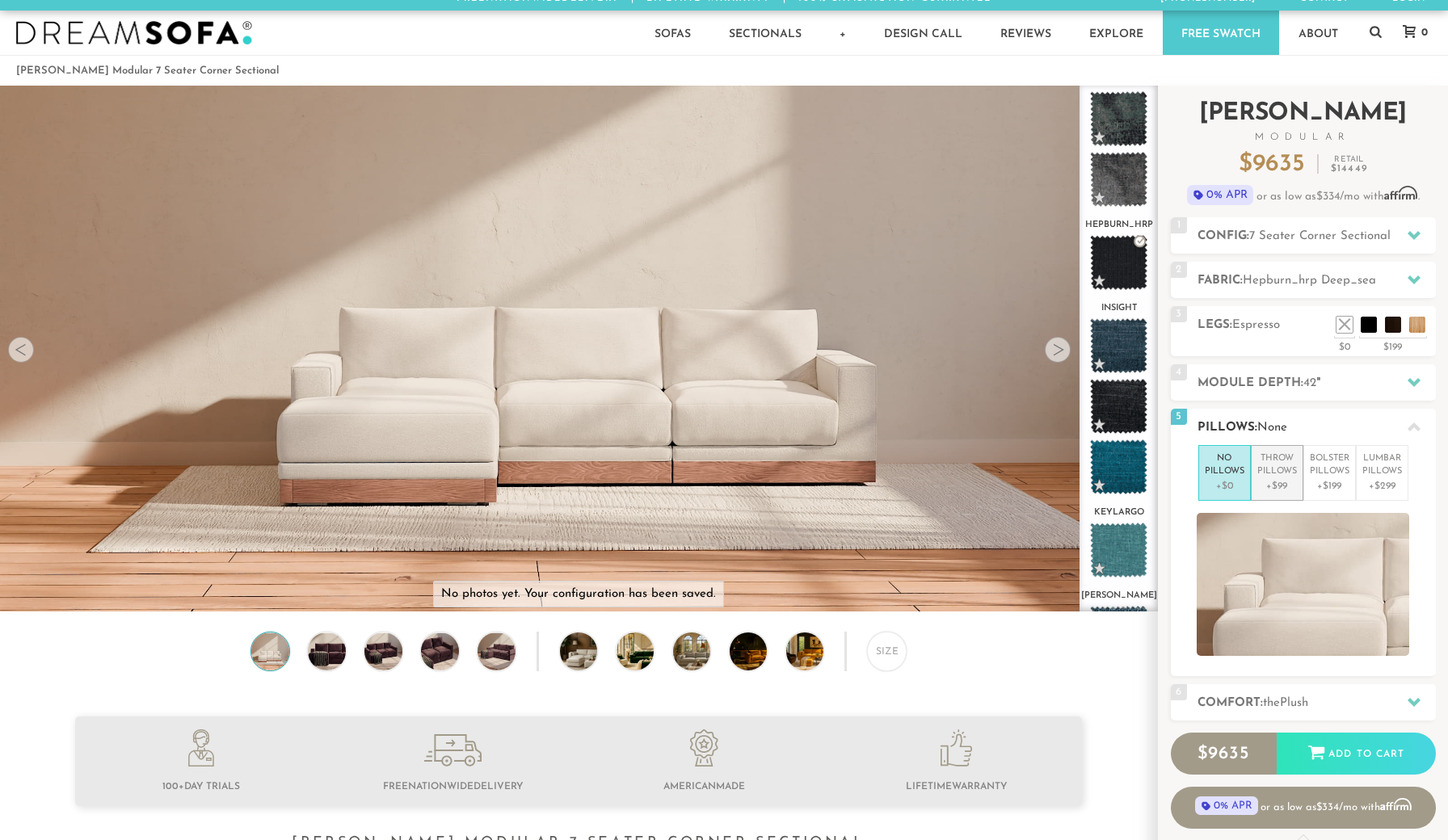
click at [1285, 479] on p "+$99" at bounding box center [1277, 486] width 40 height 15
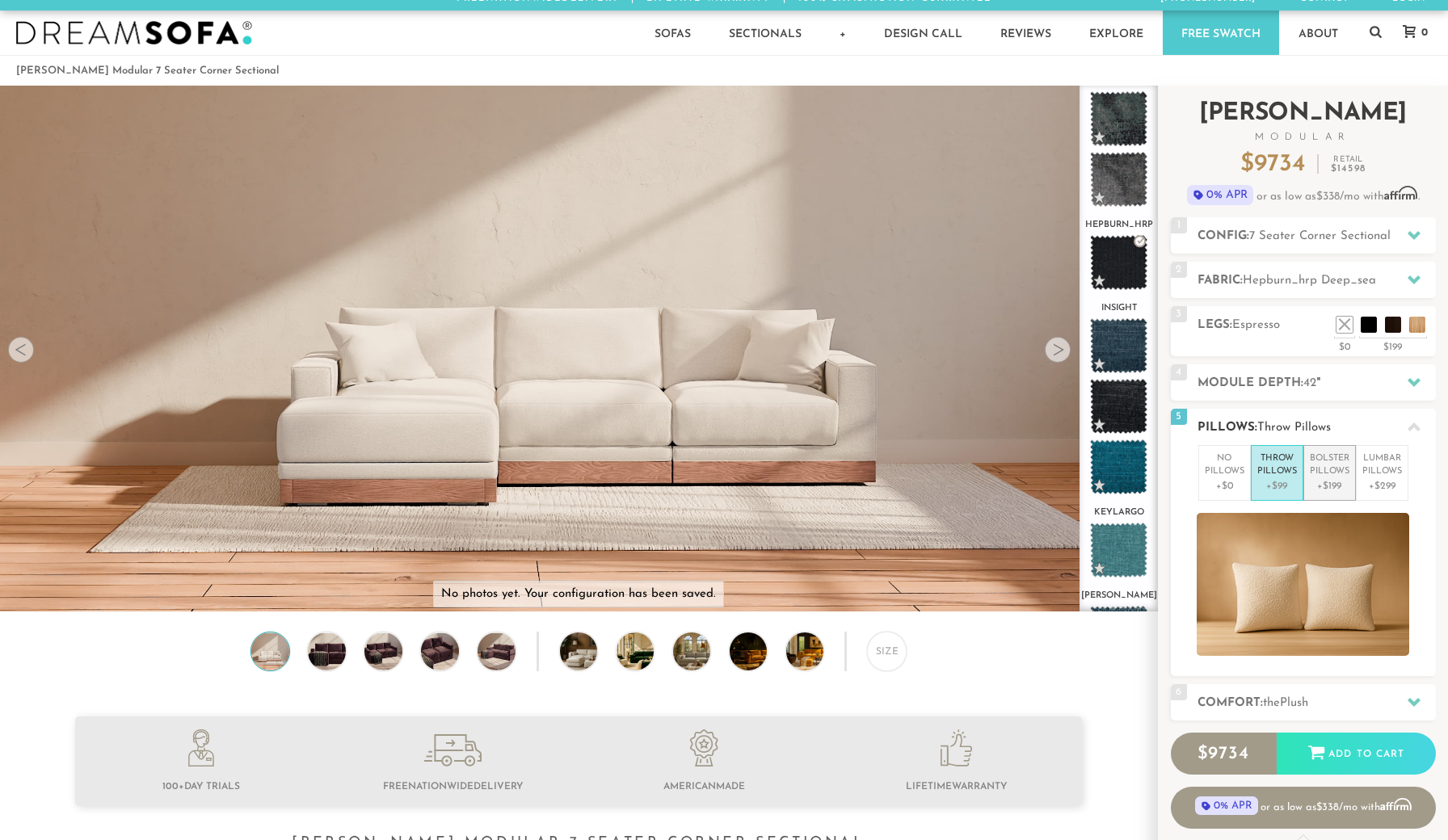
click at [1323, 479] on p "+$199" at bounding box center [1330, 486] width 40 height 15
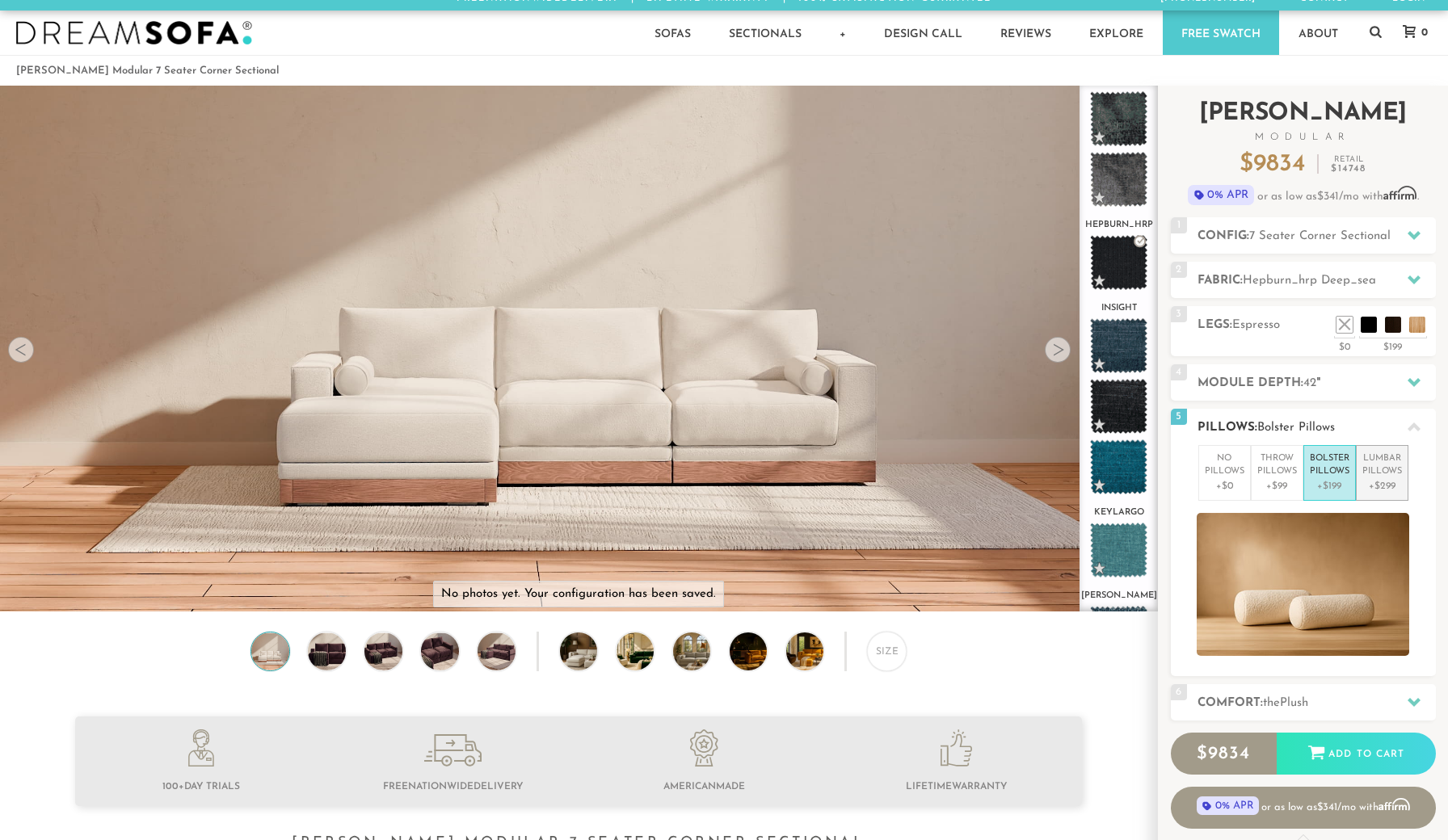
click at [1373, 476] on p "[MEDICAL_DATA] Pillows" at bounding box center [1382, 466] width 40 height 27
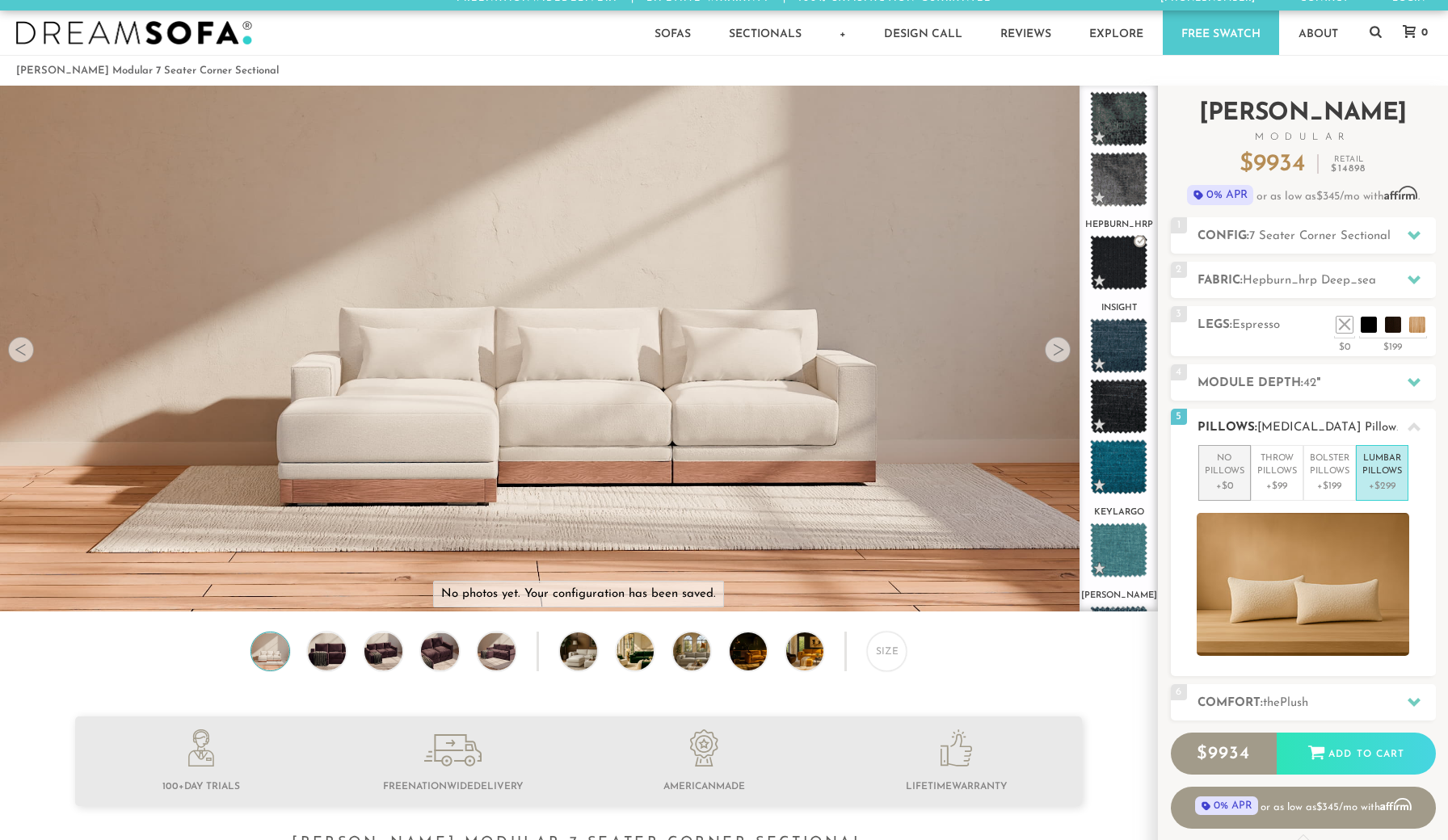
click at [1214, 466] on p "No Pillows" at bounding box center [1224, 466] width 40 height 27
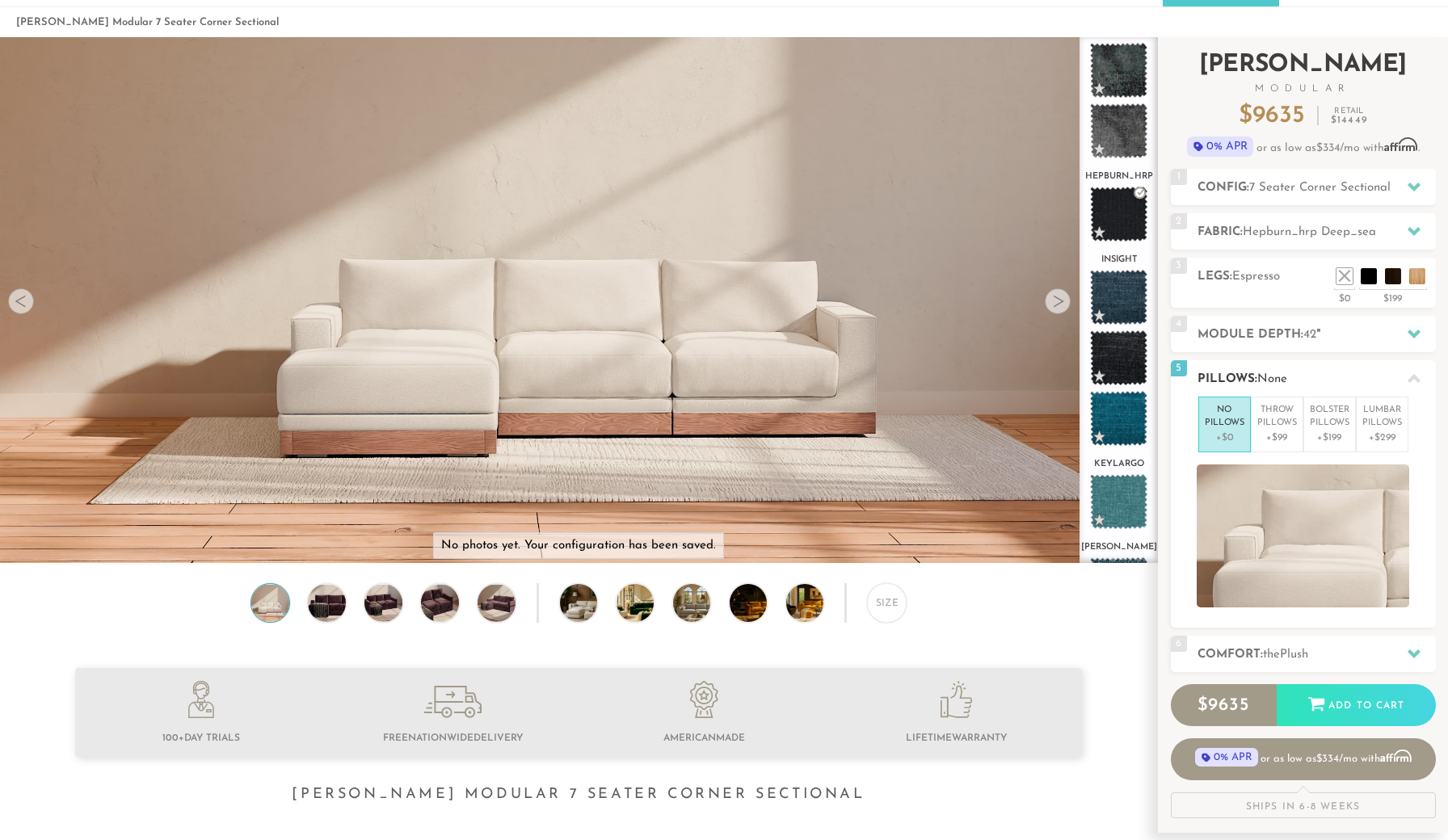
scroll to position [86, 0]
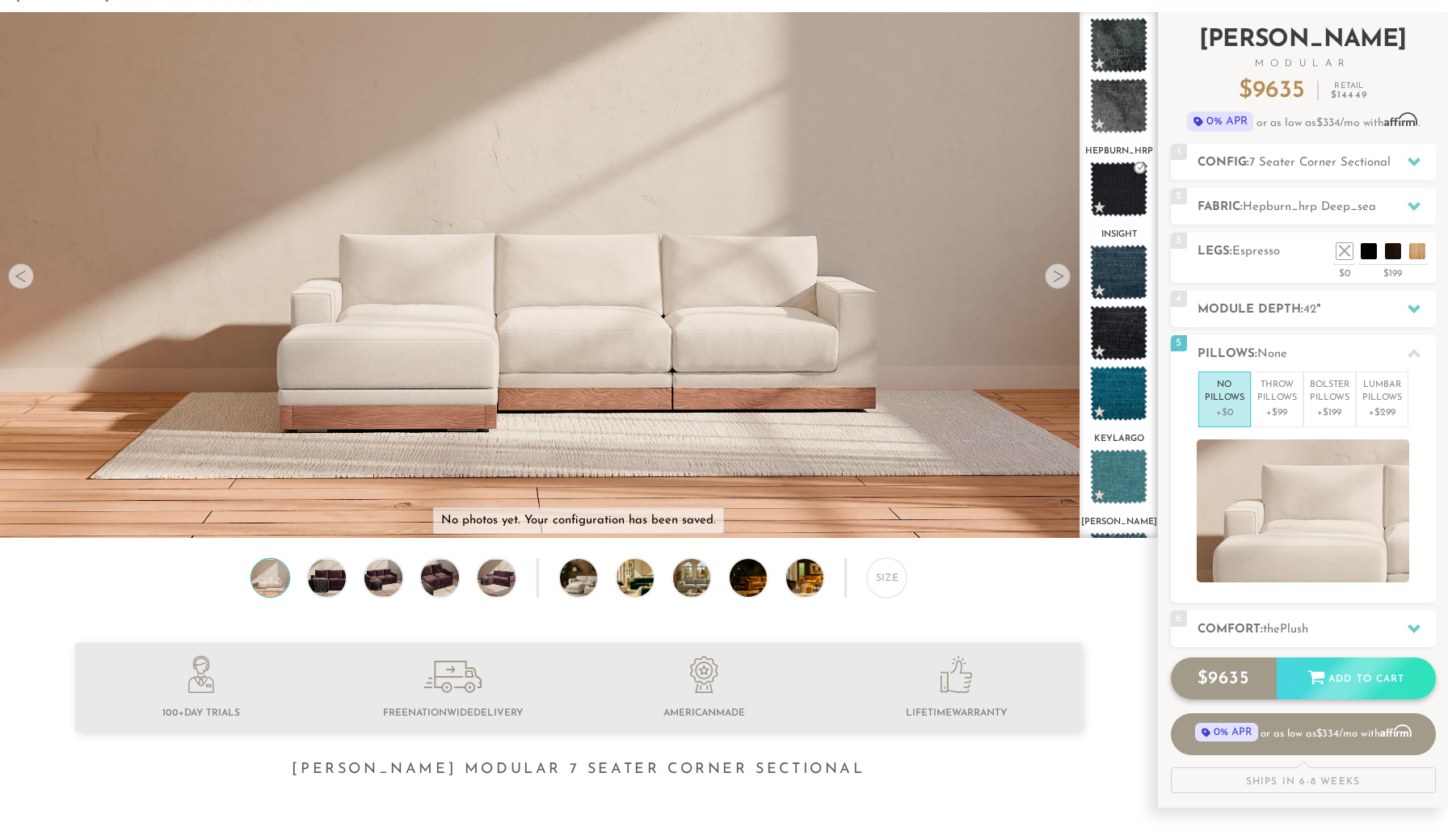
click at [1336, 677] on div "Add to Cart" at bounding box center [1356, 680] width 159 height 44
